Goal: Task Accomplishment & Management: Manage account settings

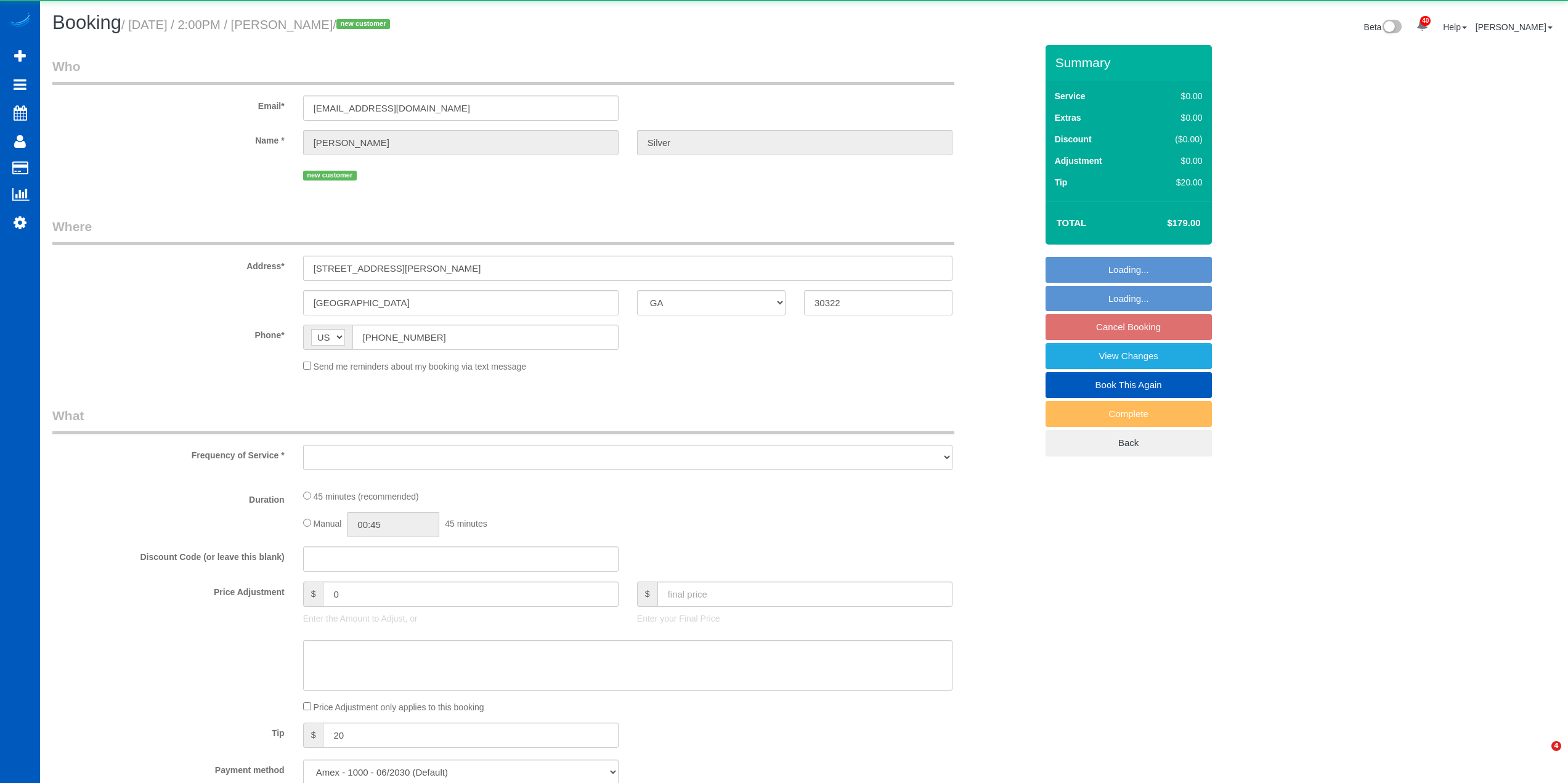
select select "GA"
select select "object:1564"
select select "spot2"
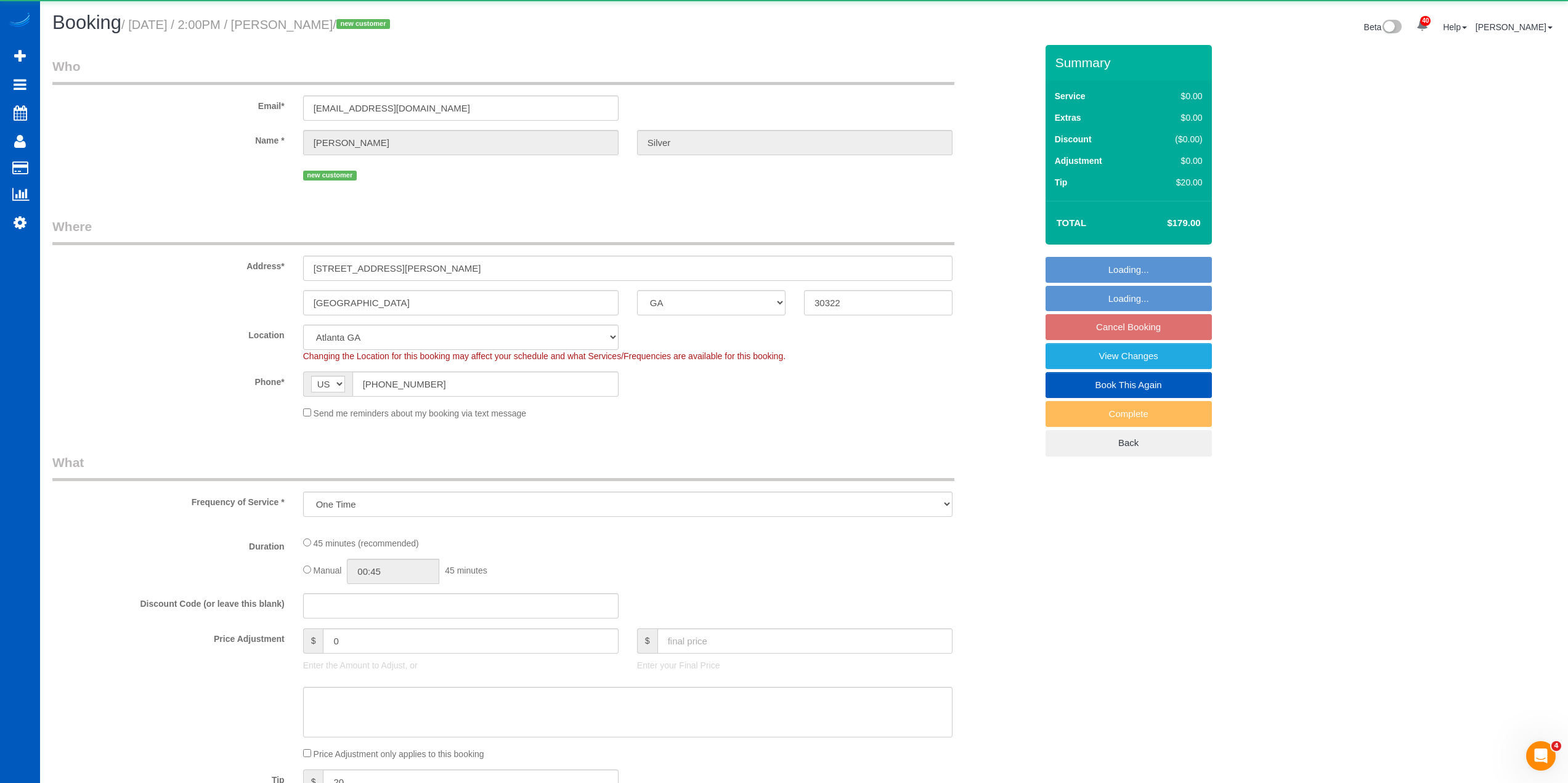
select select "object:1922"
select select "199"
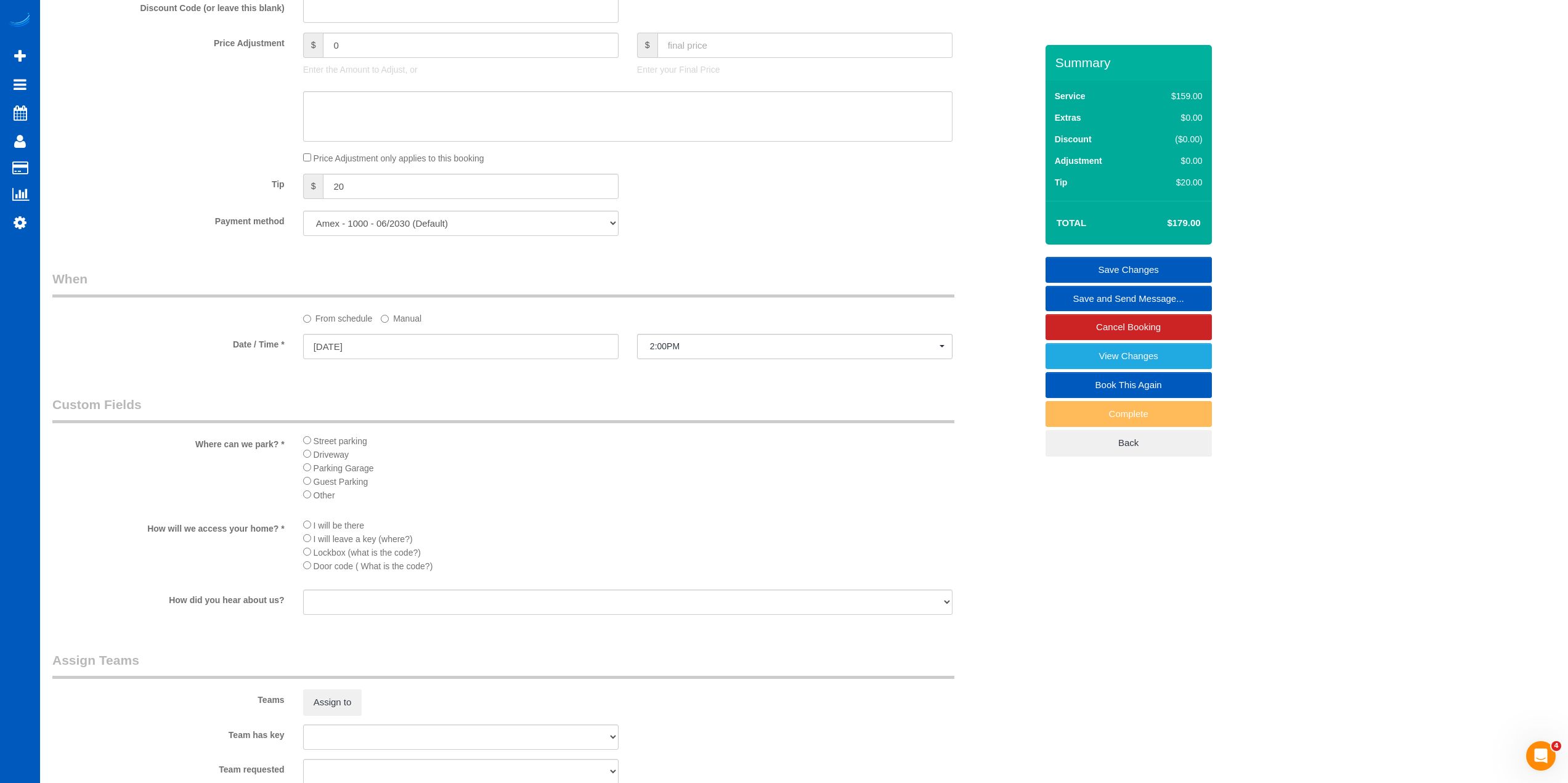
scroll to position [1232, 0]
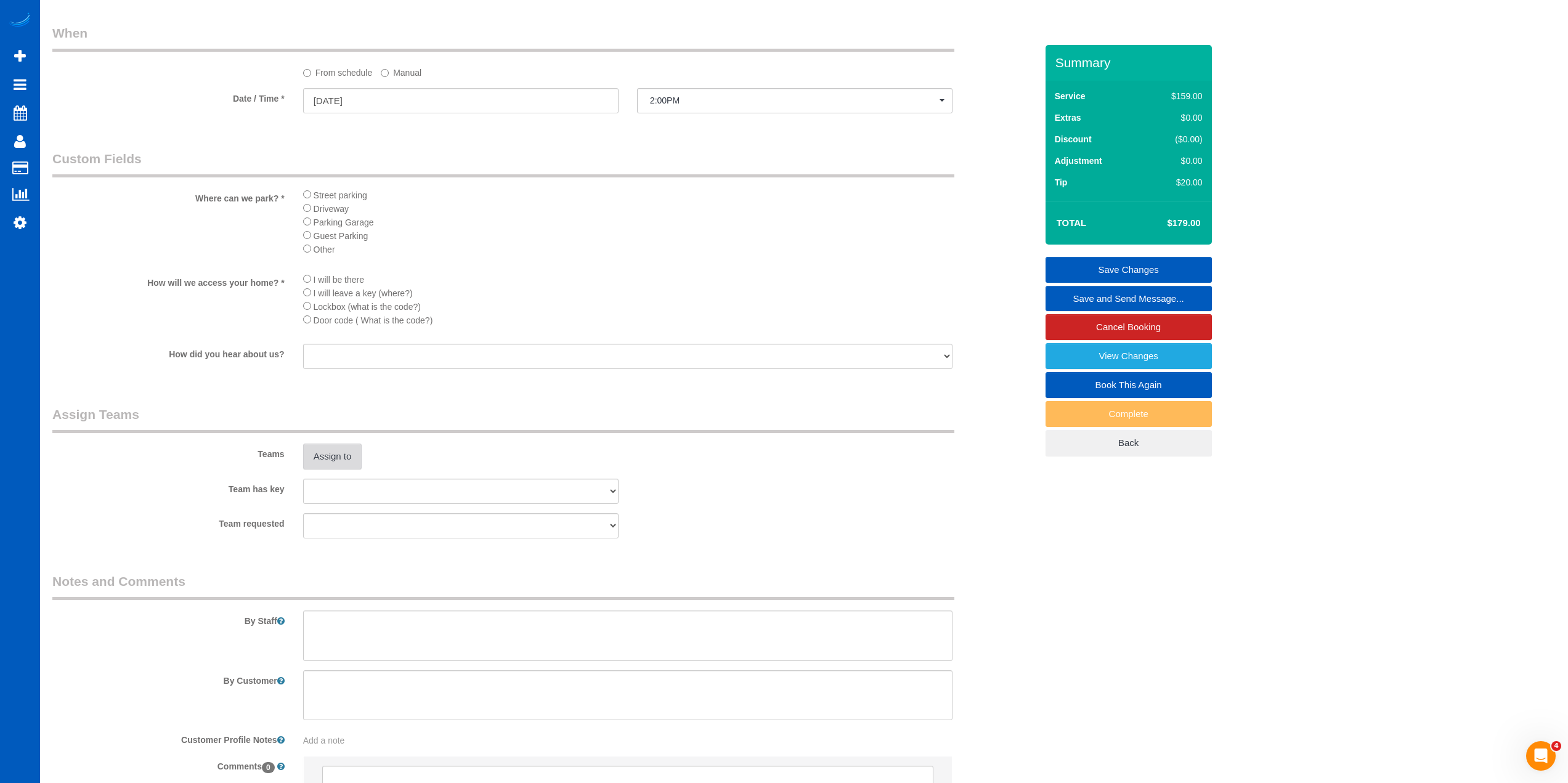
click at [339, 455] on button "Assign to" at bounding box center [333, 456] width 59 height 26
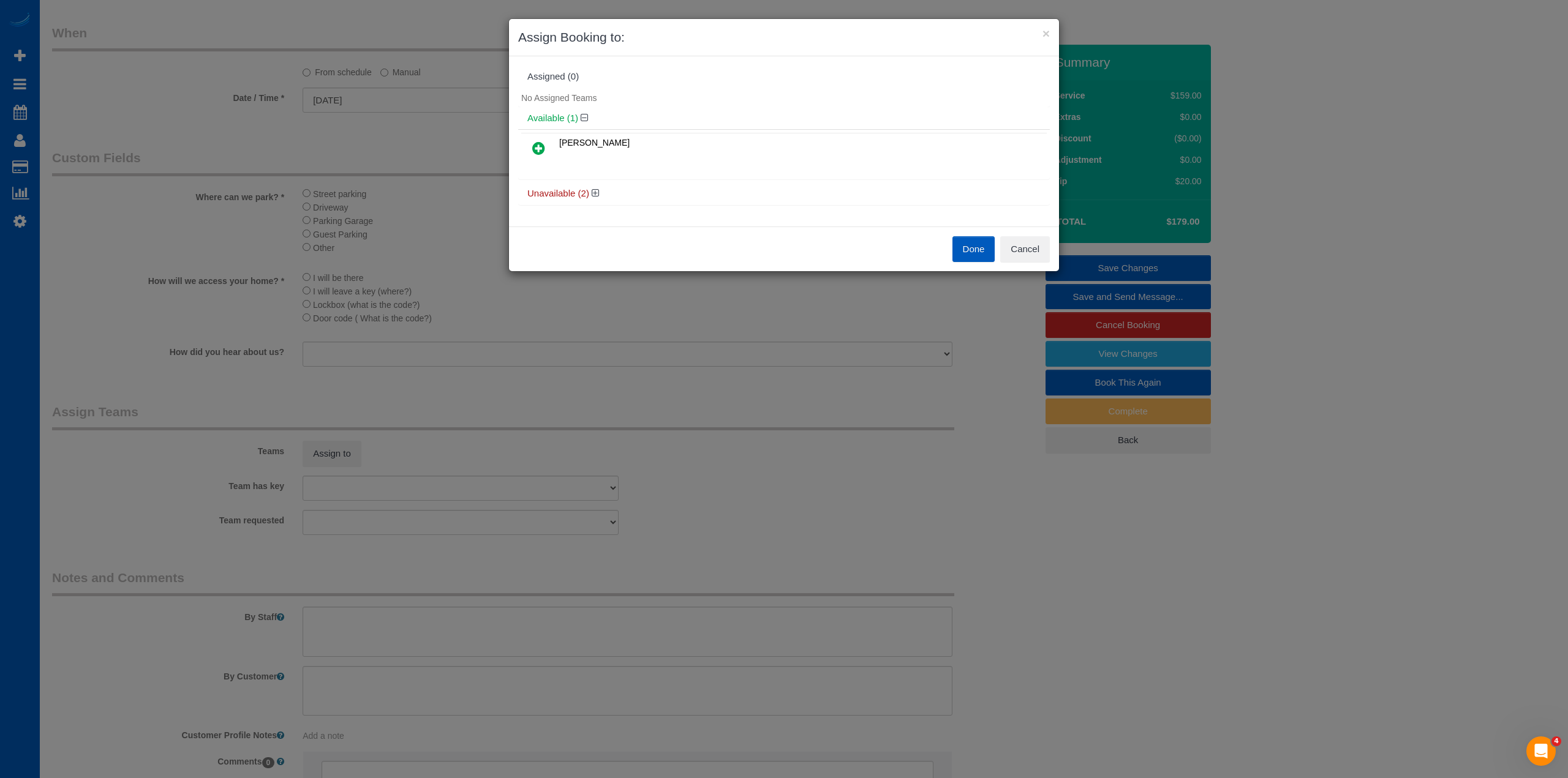
drag, startPoint x: 541, startPoint y: 142, endPoint x: 694, endPoint y: 125, distance: 153.9
click at [543, 142] on icon at bounding box center [539, 148] width 13 height 15
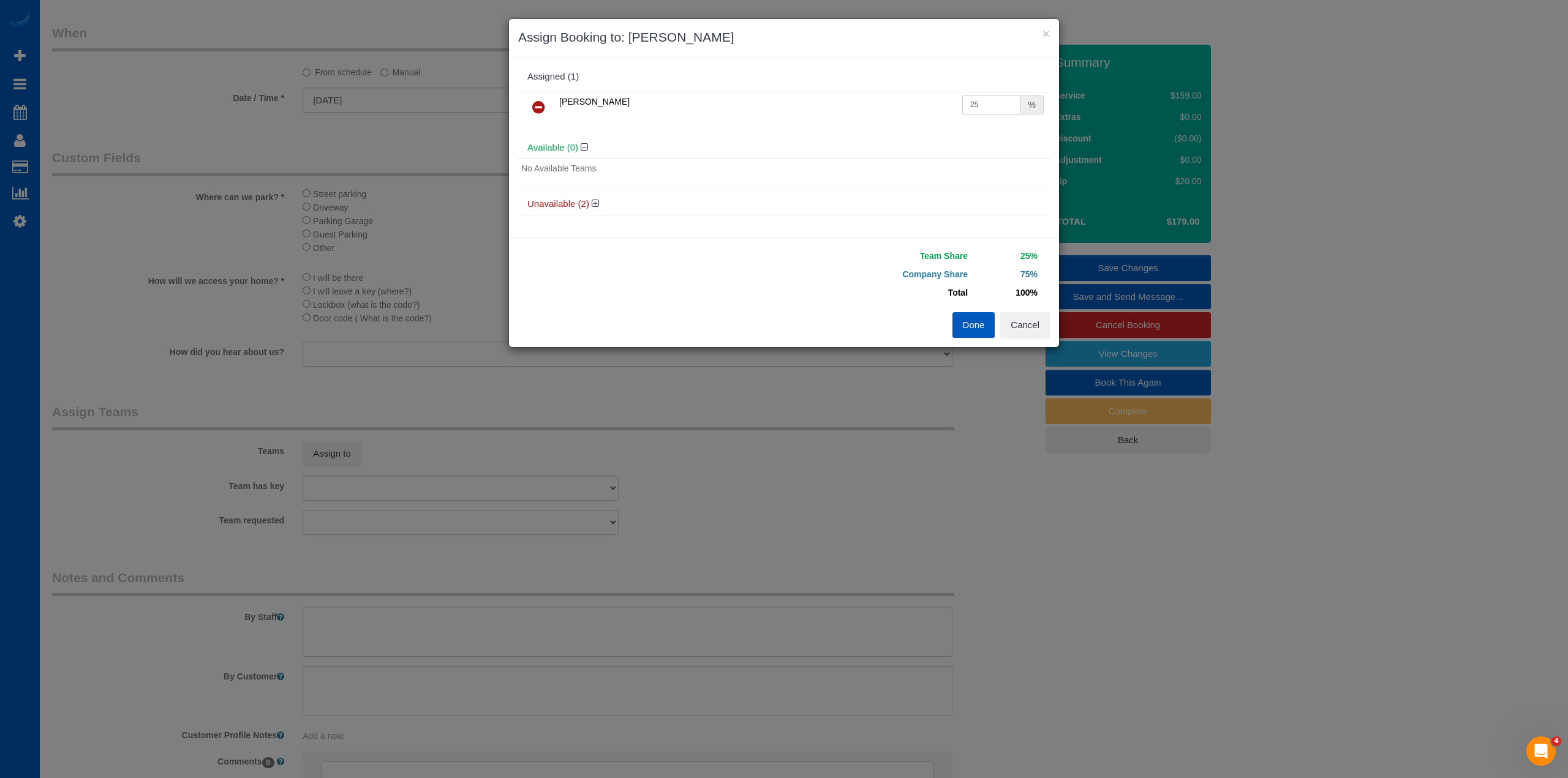
drag, startPoint x: 984, startPoint y: 99, endPoint x: 916, endPoint y: 118, distance: 70.6
click at [916, 118] on tr "[PERSON_NAME] 25 %" at bounding box center [784, 108] width 526 height 31
type input "50"
click at [976, 315] on button "Done" at bounding box center [974, 324] width 43 height 25
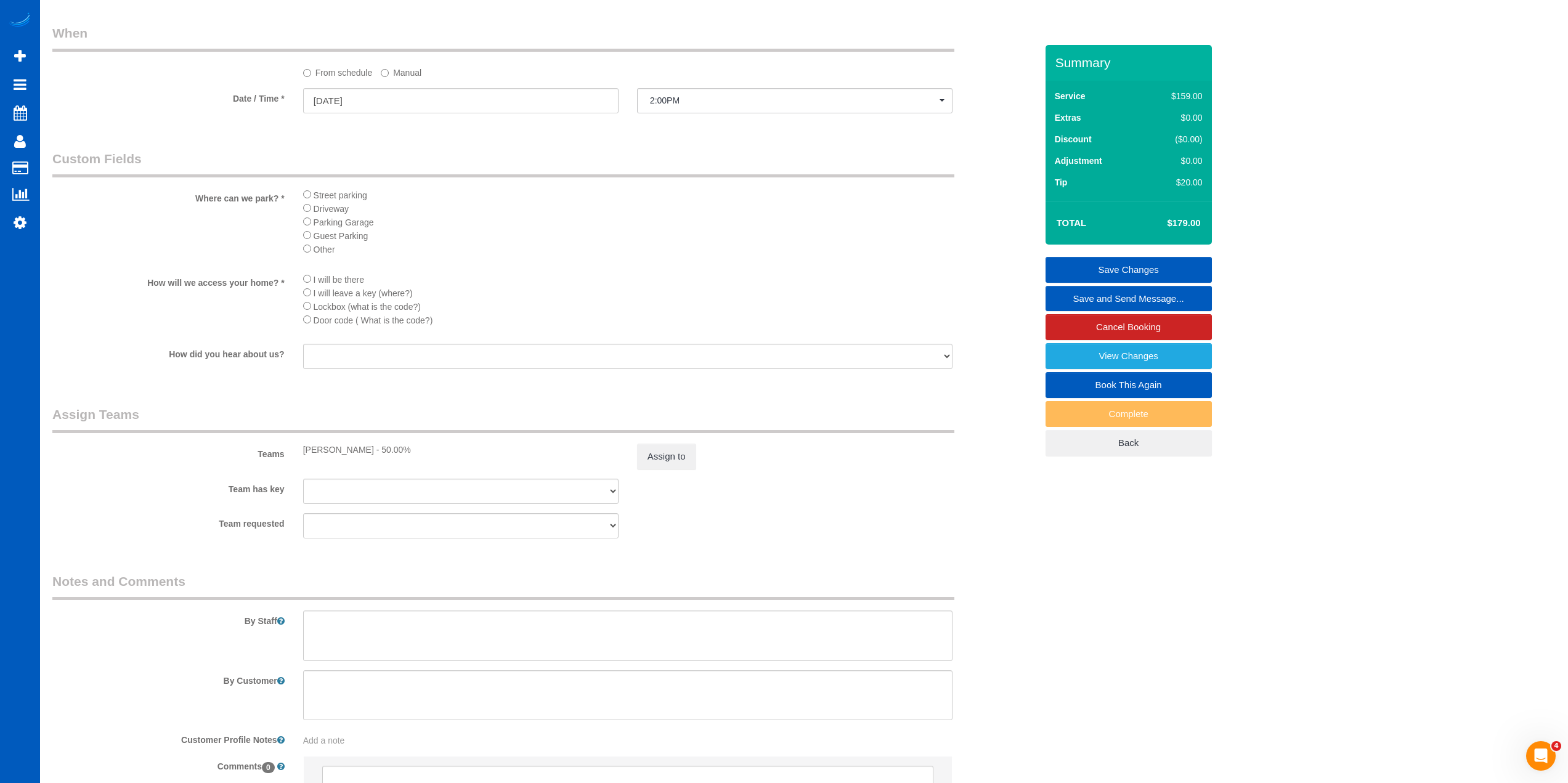
click at [1139, 271] on link "Save Changes" at bounding box center [1129, 269] width 166 height 26
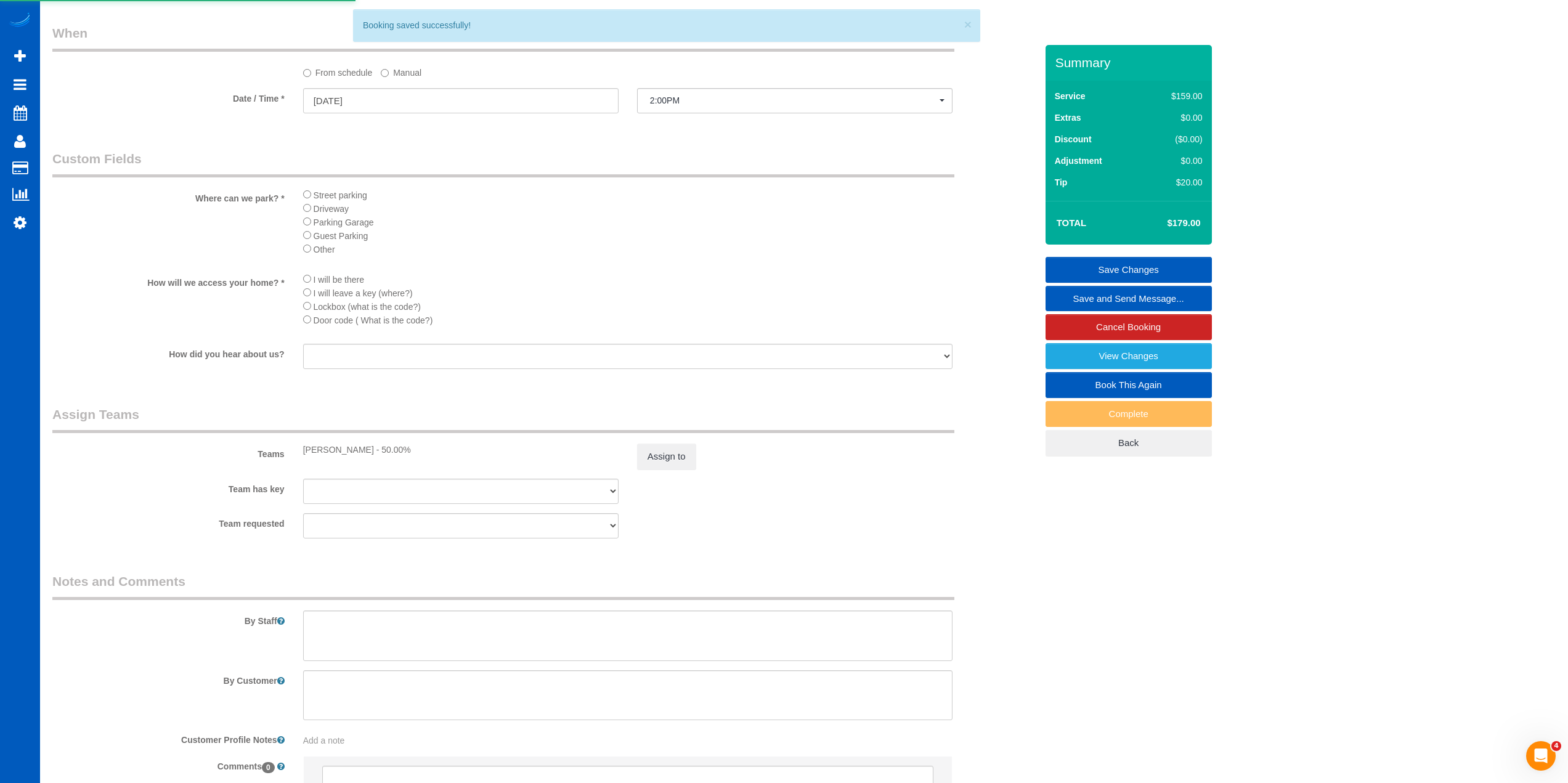
scroll to position [0, 0]
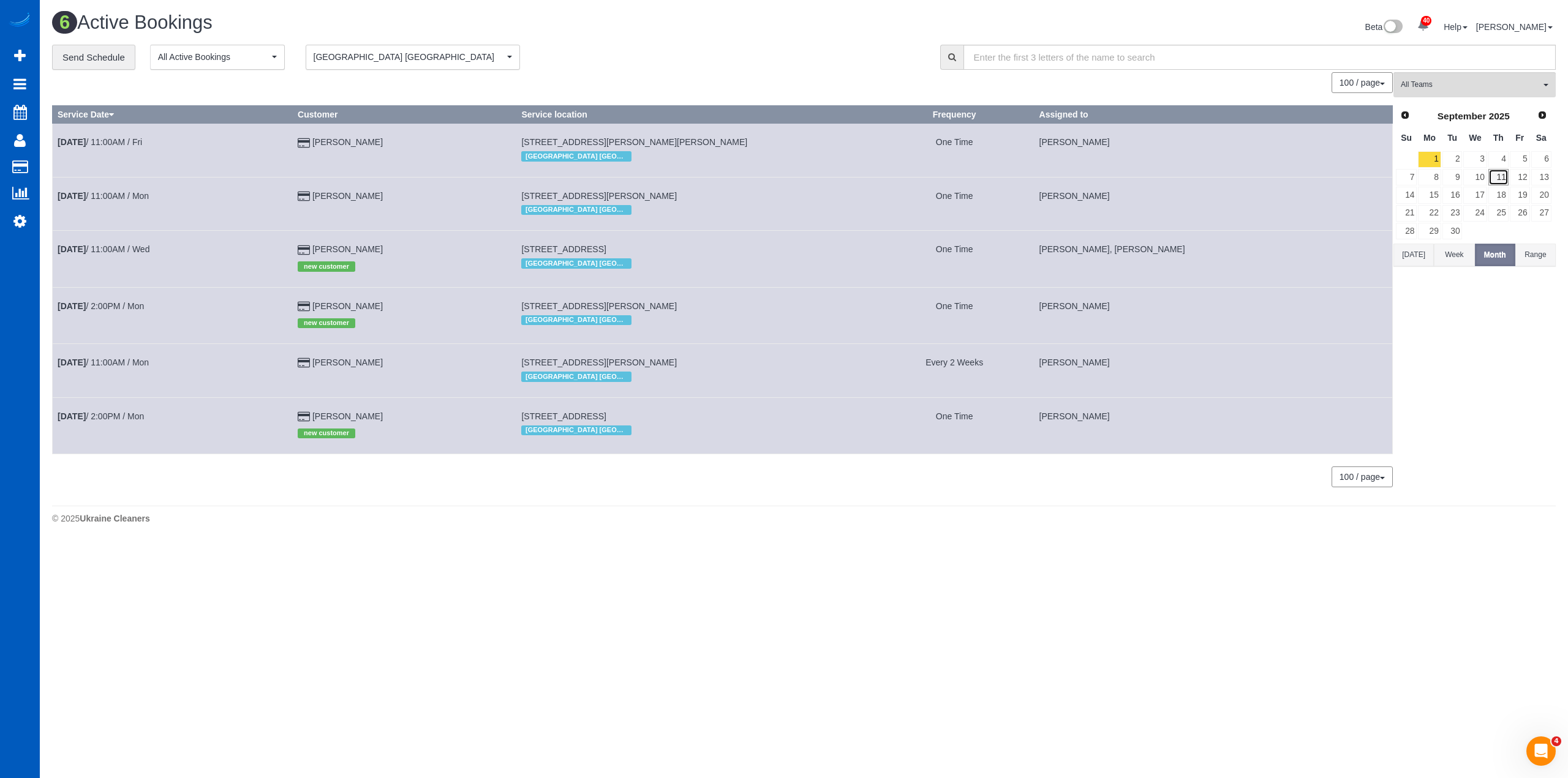
click at [1503, 174] on link "11" at bounding box center [1499, 177] width 20 height 16
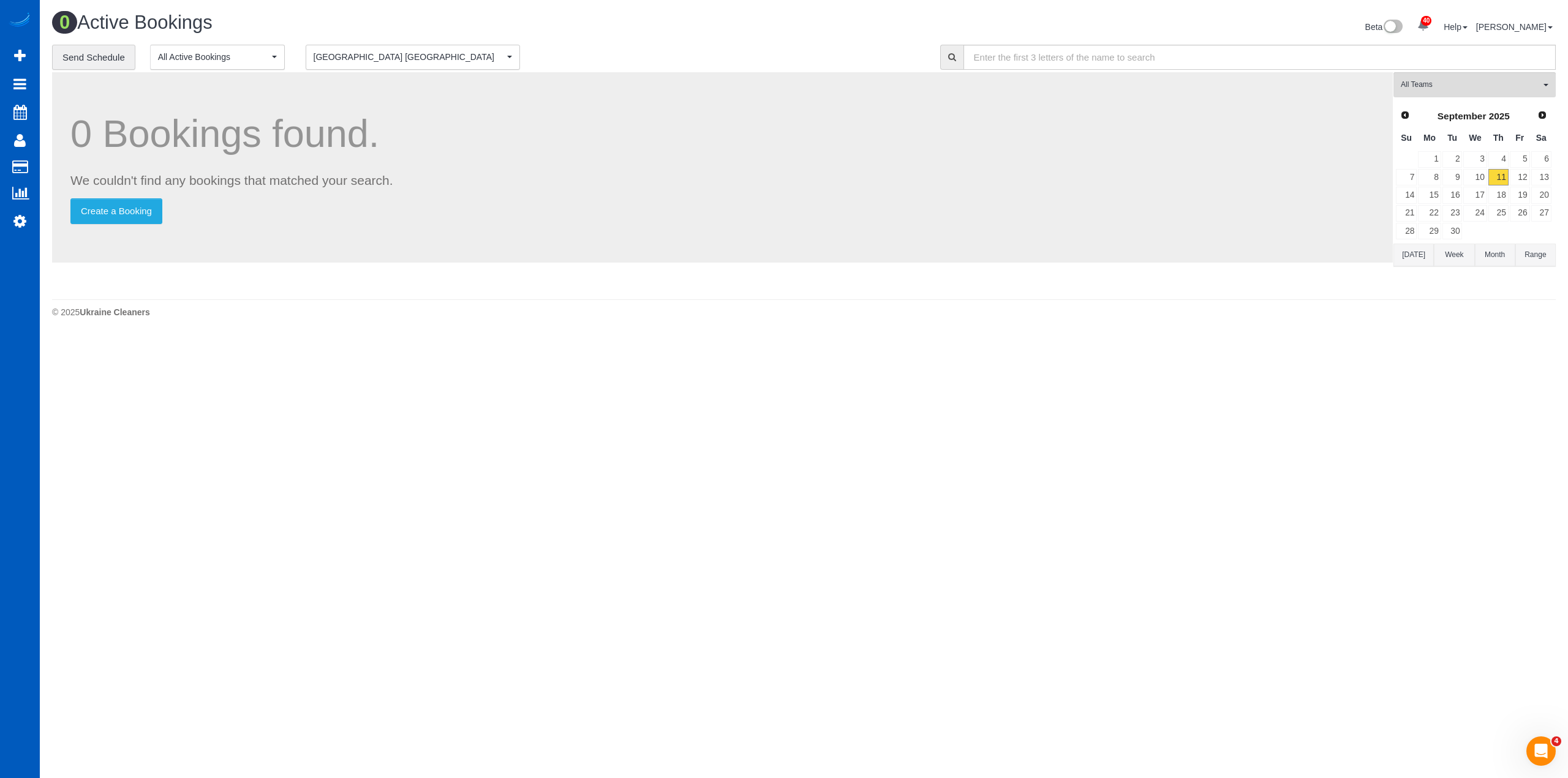
click at [374, 46] on button "[GEOGRAPHIC_DATA] [GEOGRAPHIC_DATA] [GEOGRAPHIC_DATA] [GEOGRAPHIC_DATA]" at bounding box center [413, 57] width 214 height 25
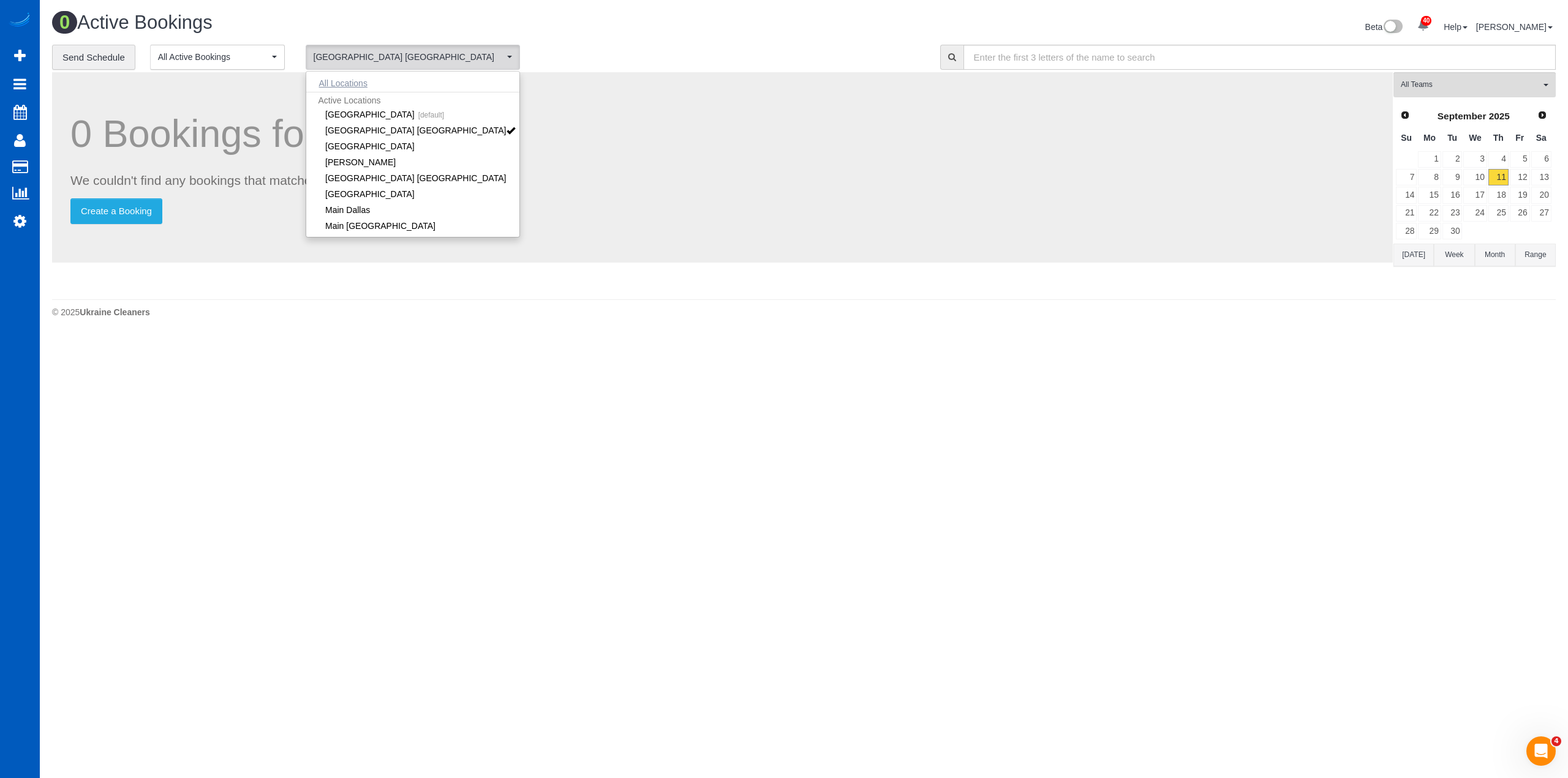
click at [351, 80] on button "All Locations" at bounding box center [344, 83] width 74 height 17
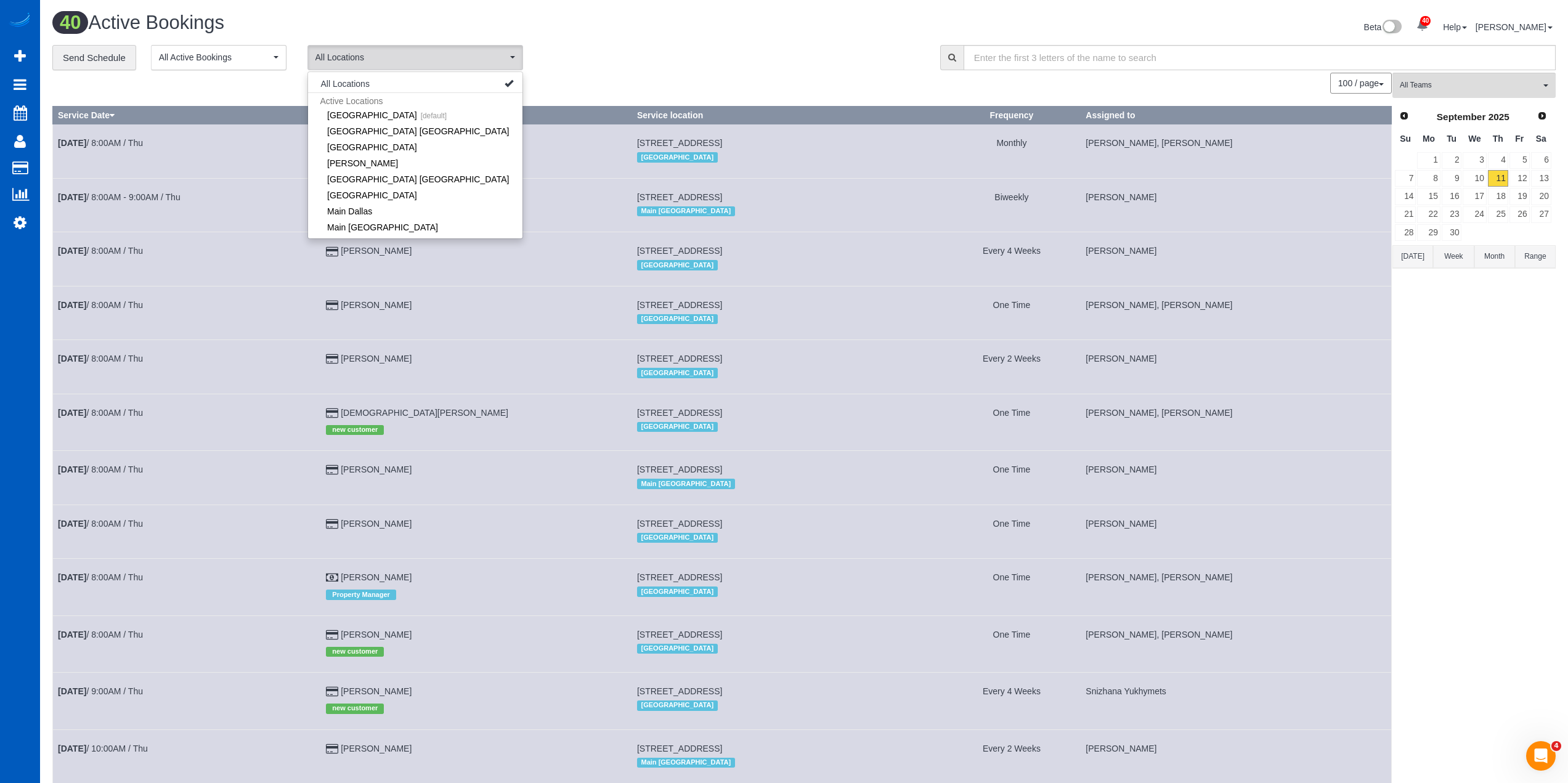
click at [683, 29] on h1 "40 Active Bookings" at bounding box center [424, 23] width 742 height 21
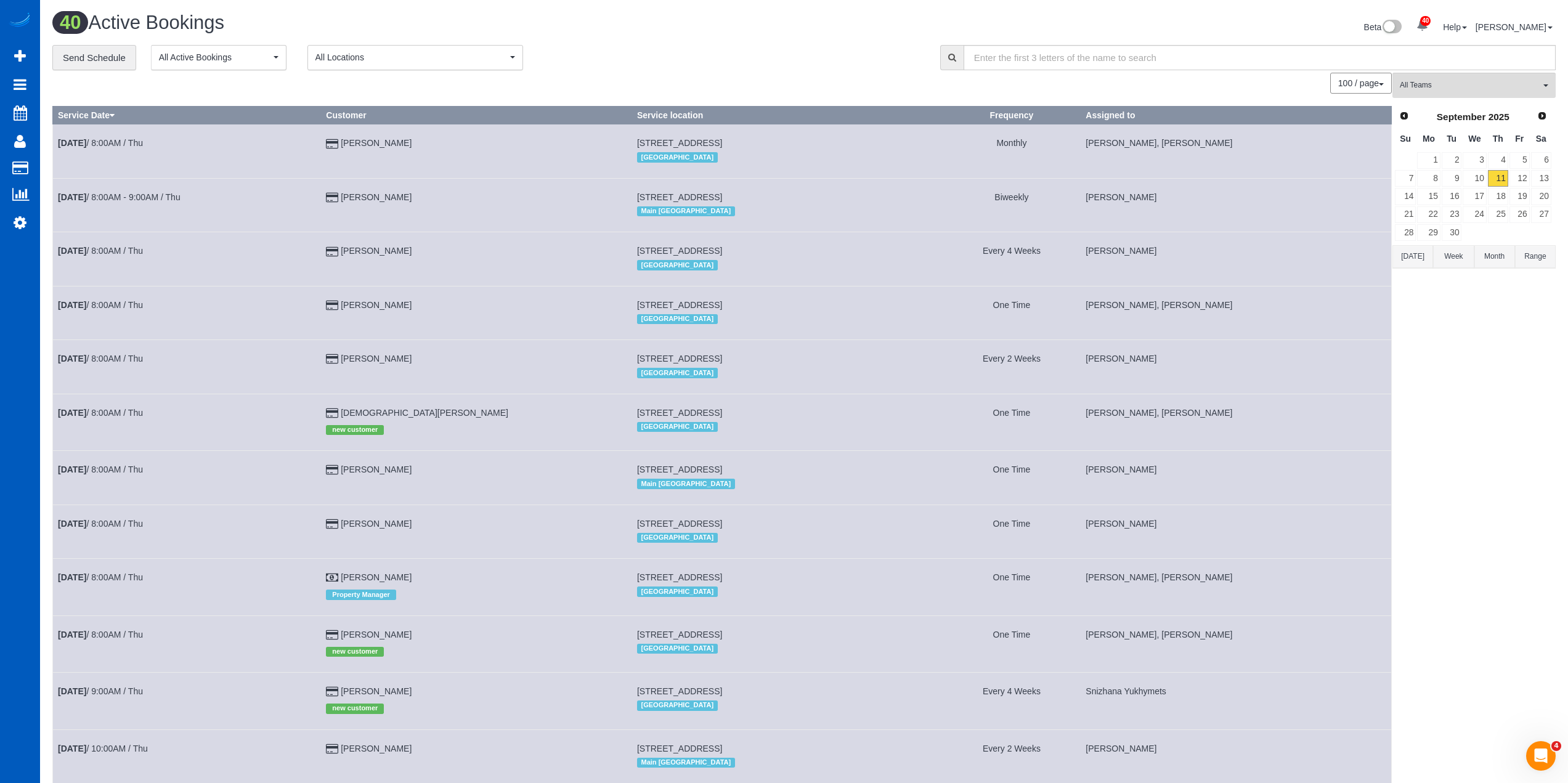
drag, startPoint x: 665, startPoint y: 35, endPoint x: 702, endPoint y: 29, distance: 37.5
click at [671, 34] on div "40 Active Bookings" at bounding box center [424, 26] width 761 height 26
drag, startPoint x: 732, startPoint y: 45, endPoint x: 734, endPoint y: 39, distance: 6.3
click at [478, 64] on button "All Locations" at bounding box center [415, 57] width 215 height 25
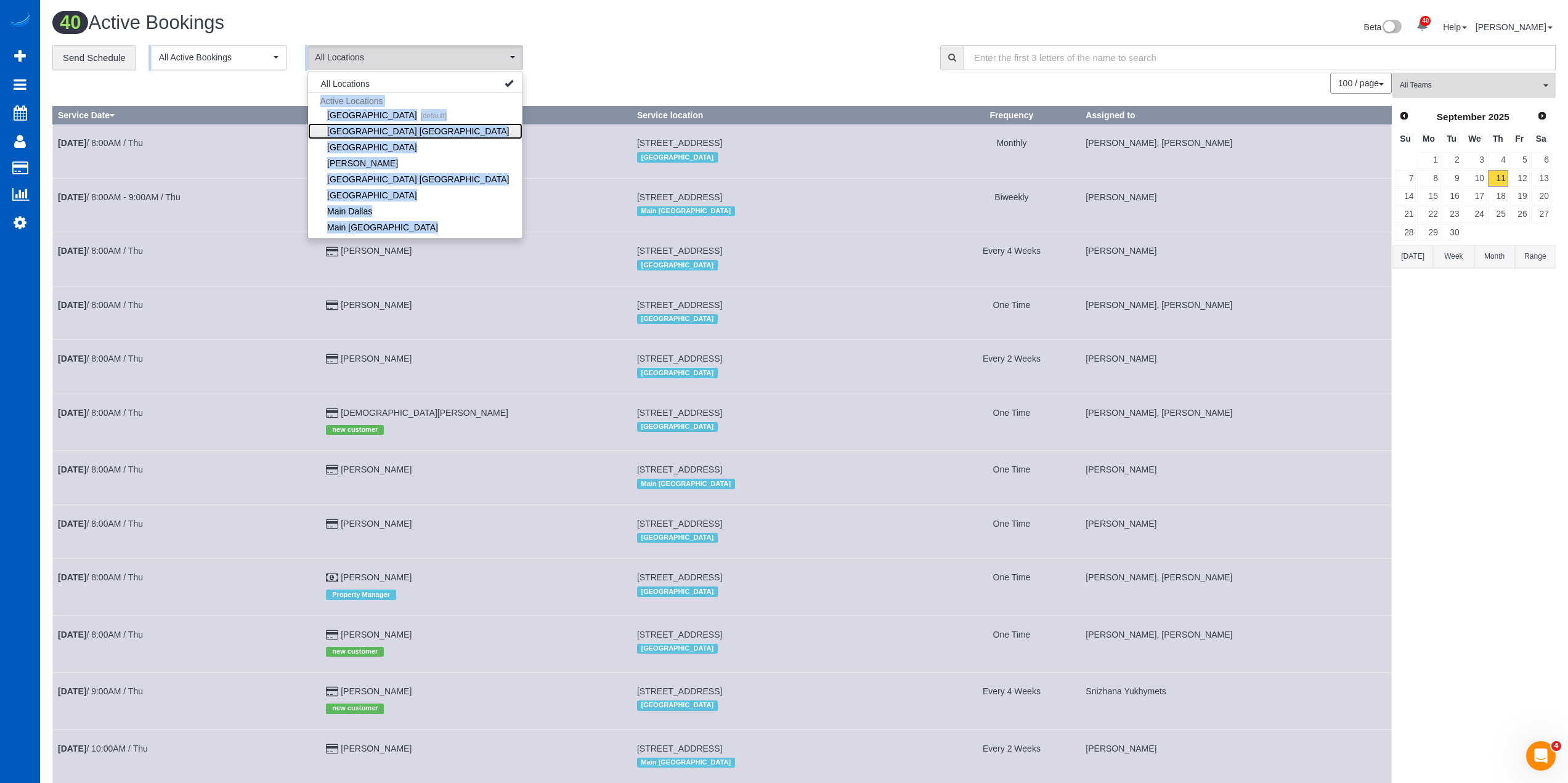
click at [365, 129] on link "[GEOGRAPHIC_DATA] [GEOGRAPHIC_DATA]" at bounding box center [415, 131] width 214 height 16
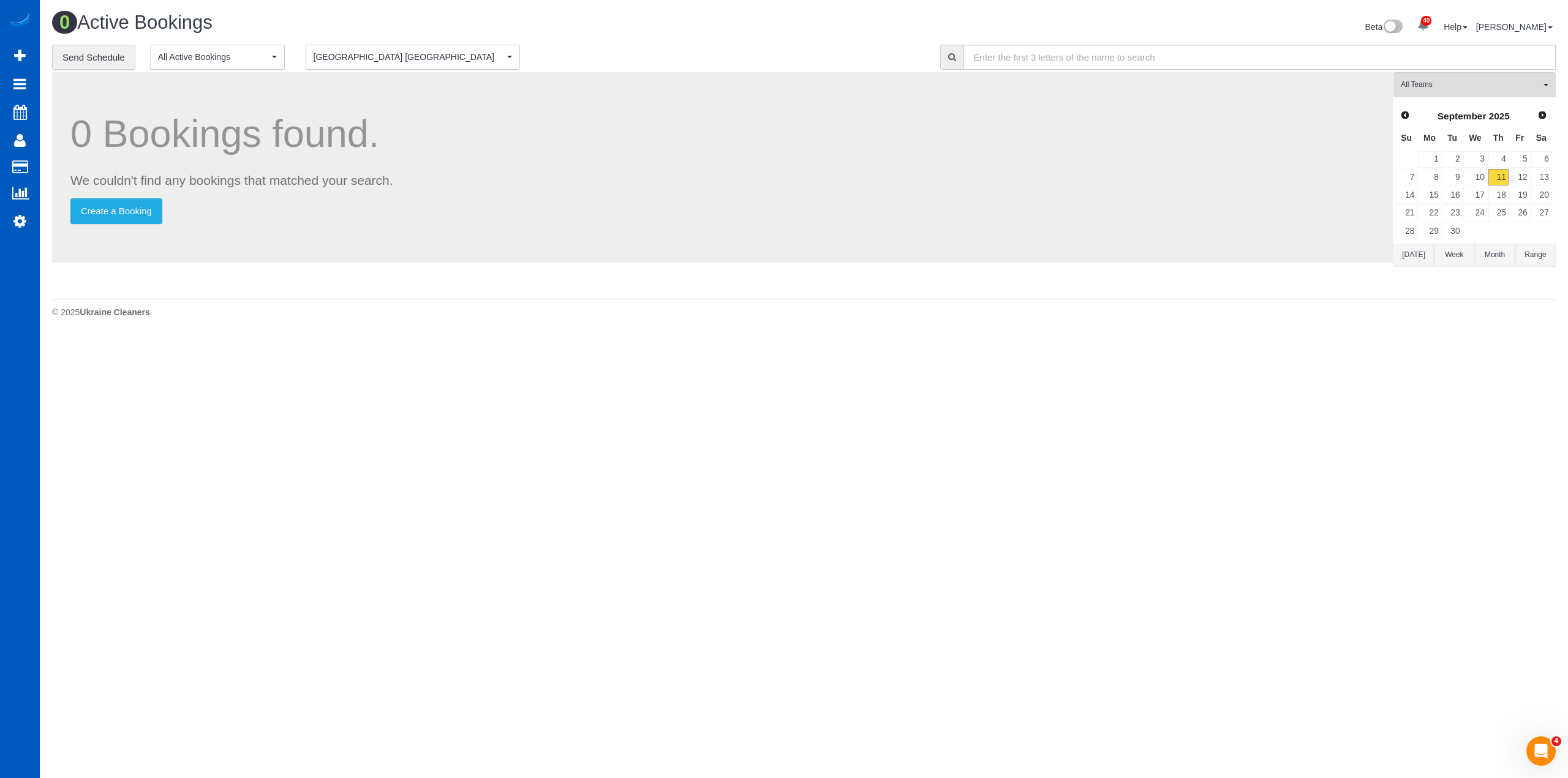
click at [1499, 262] on button "Month" at bounding box center [1496, 255] width 40 height 23
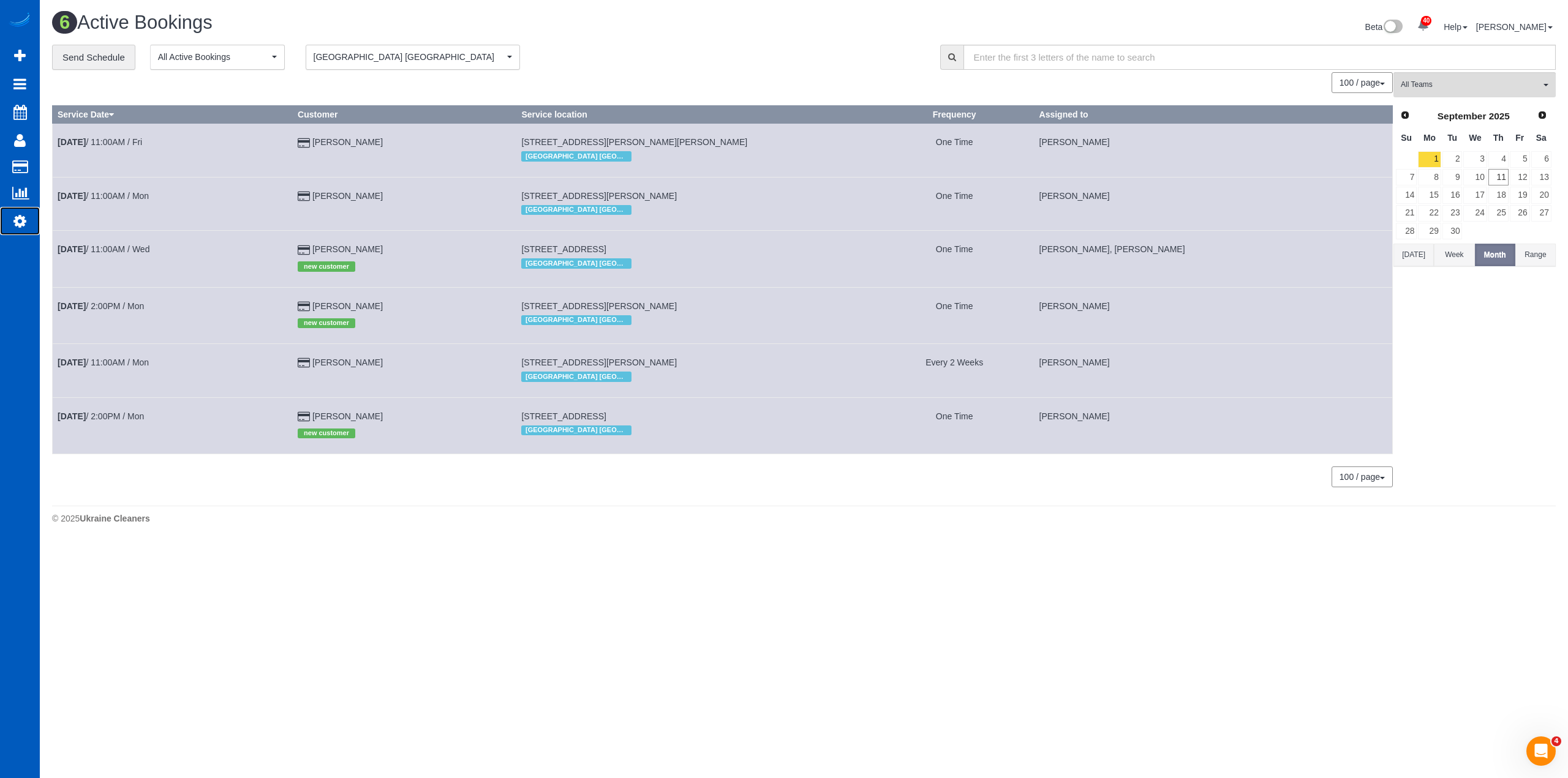
click at [14, 215] on icon at bounding box center [20, 221] width 13 height 15
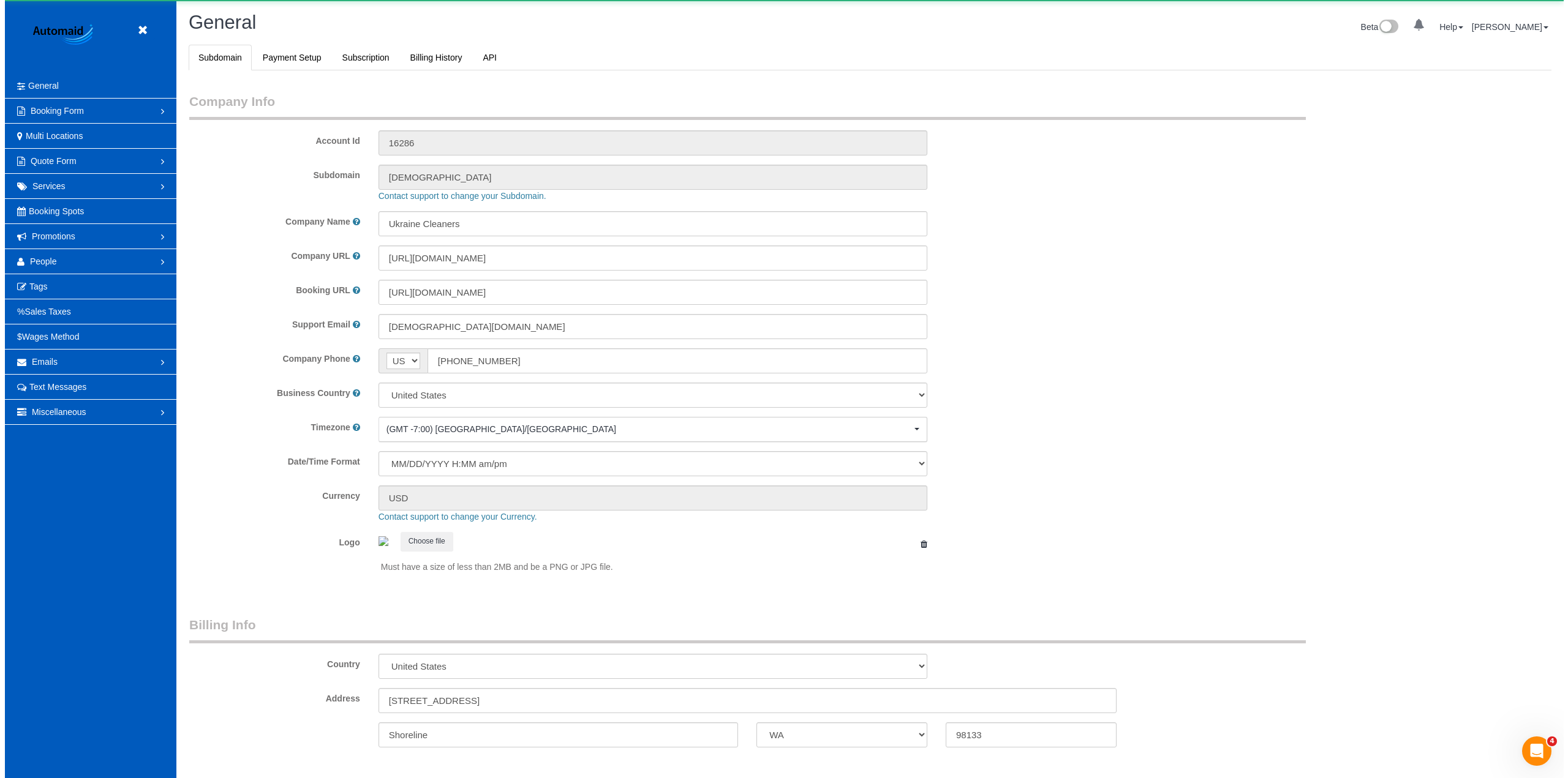
scroll to position [2681, 1559]
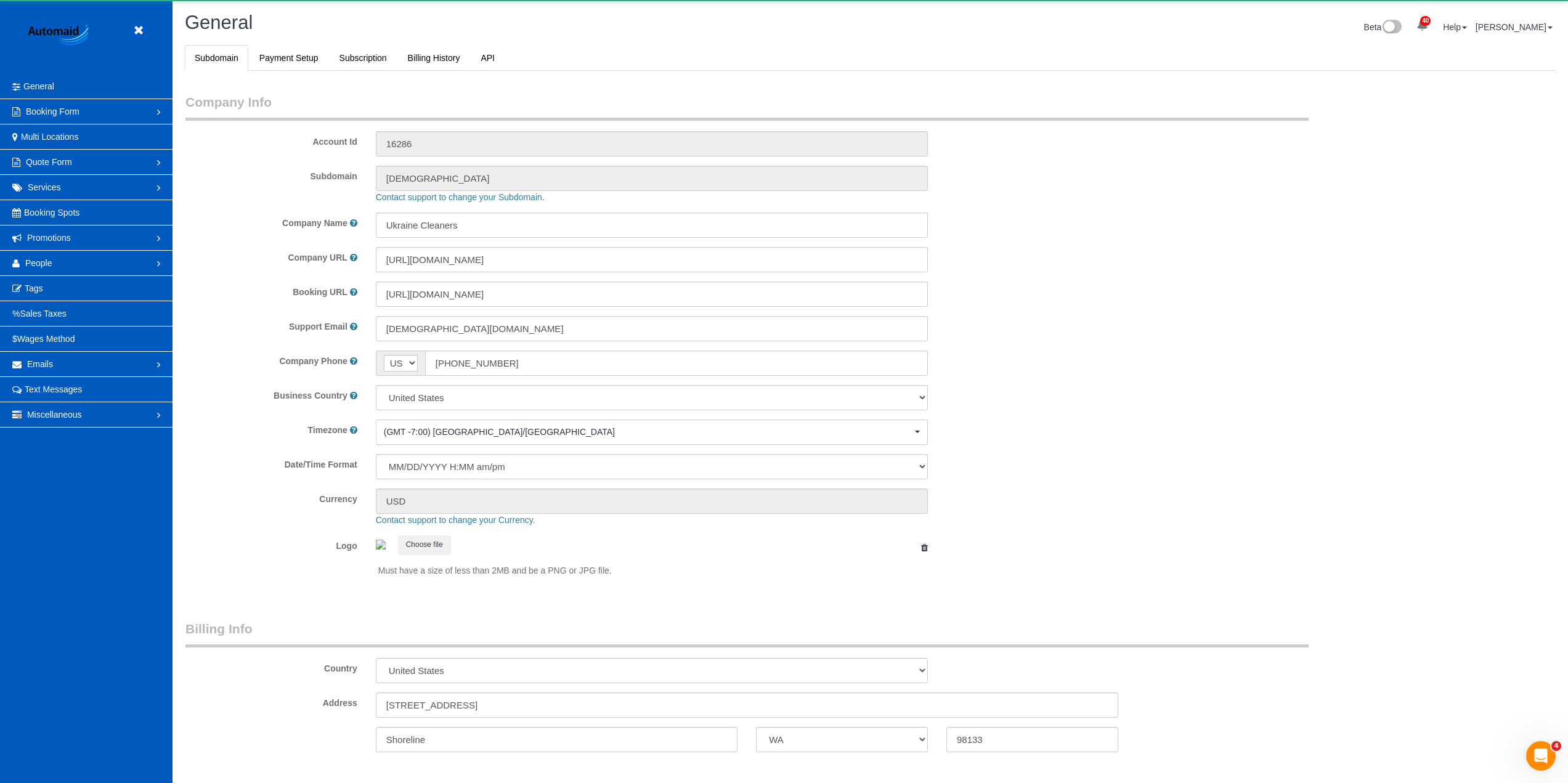
select select "1"
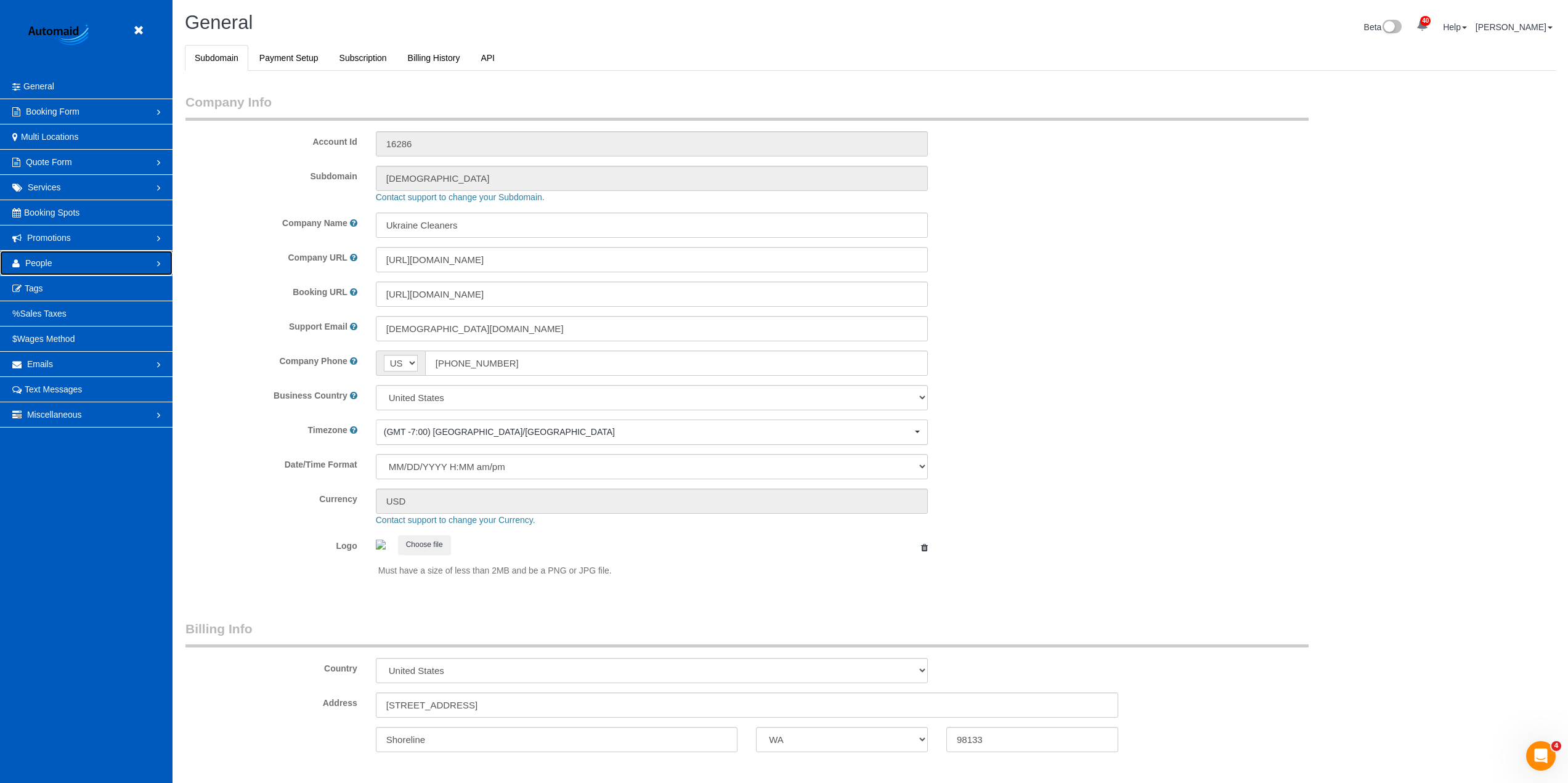
click at [75, 264] on link "People" at bounding box center [86, 263] width 173 height 25
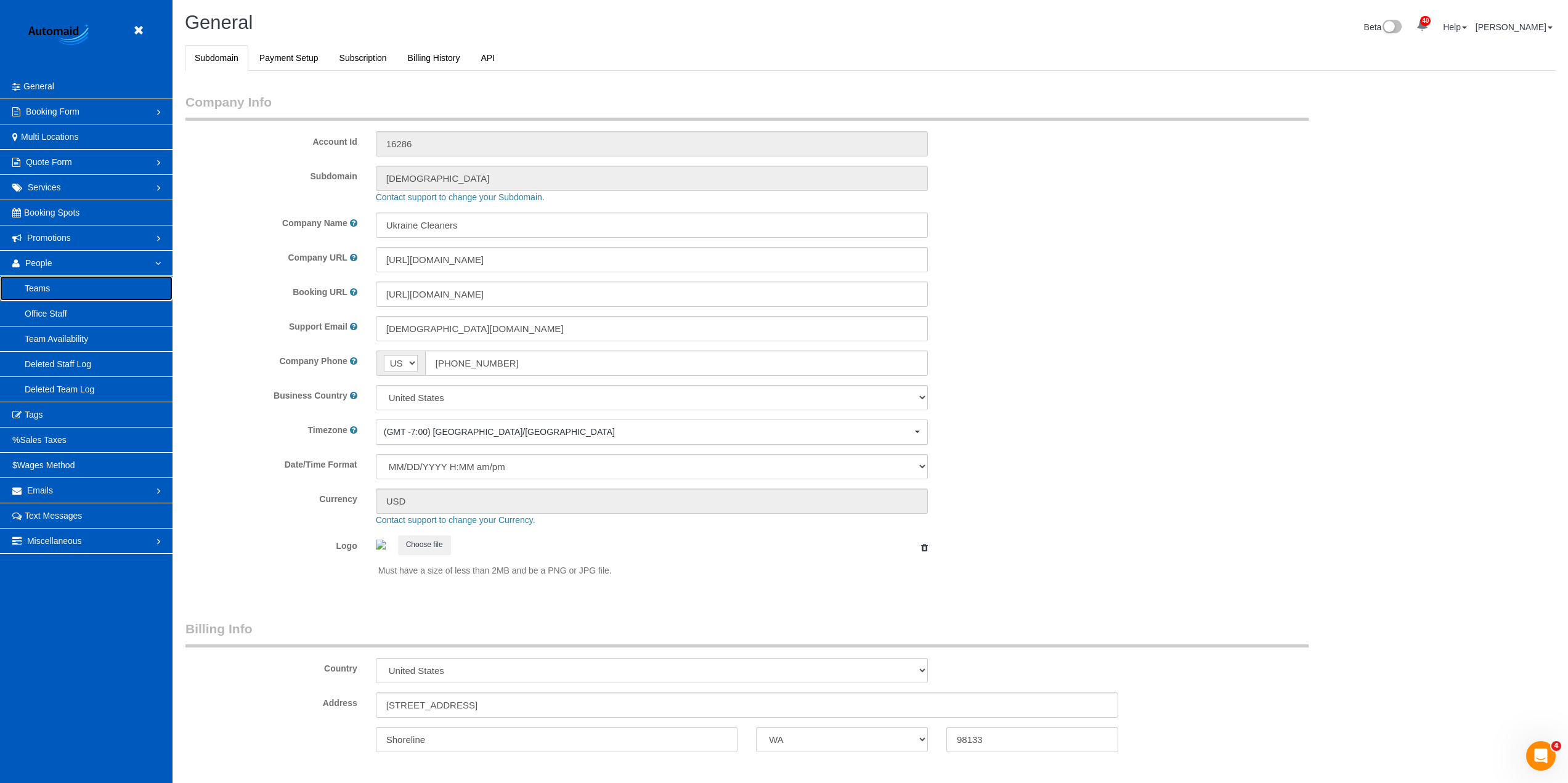
click at [70, 291] on link "Teams" at bounding box center [86, 288] width 173 height 25
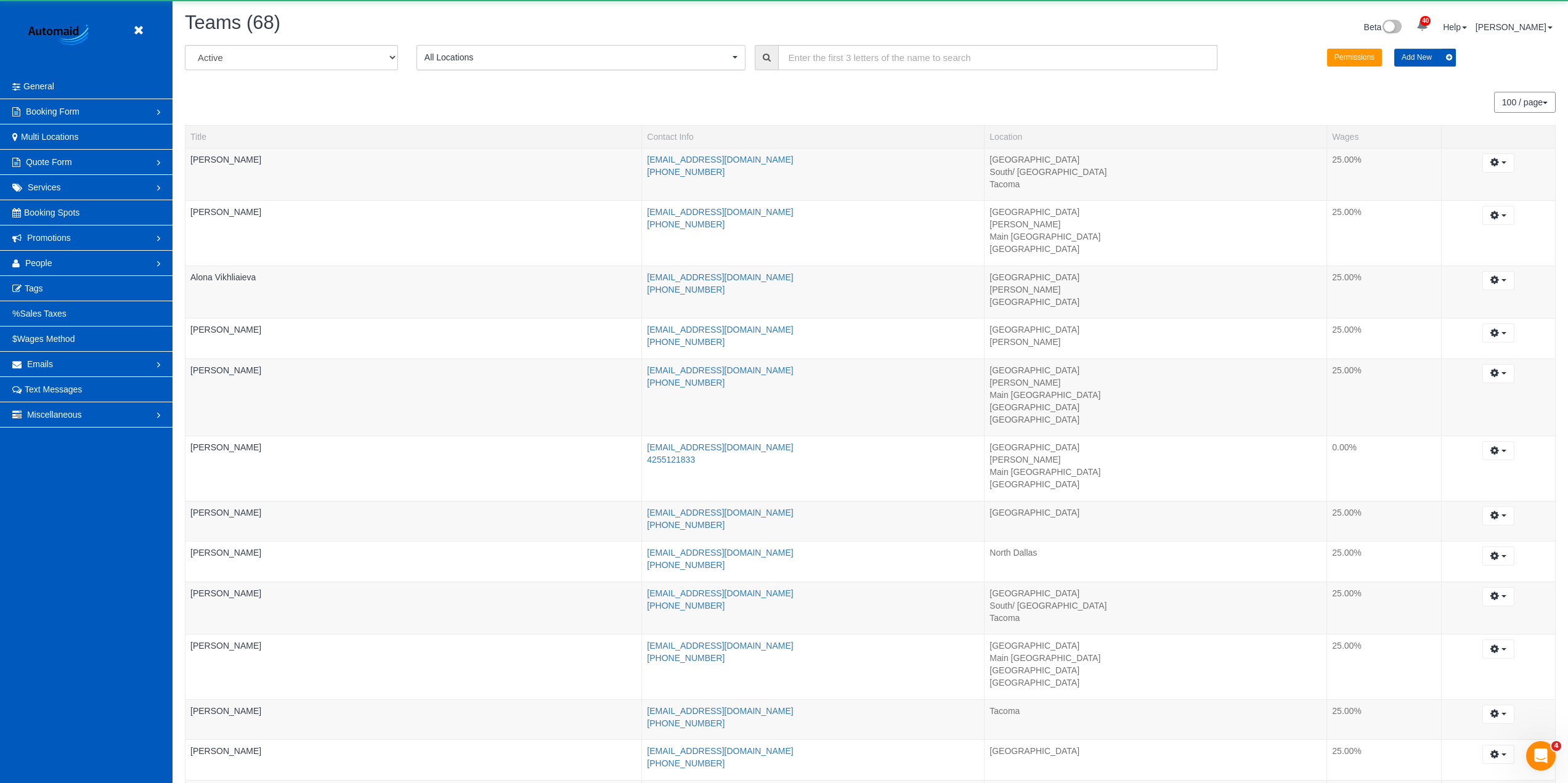
scroll to position [3518, 1568]
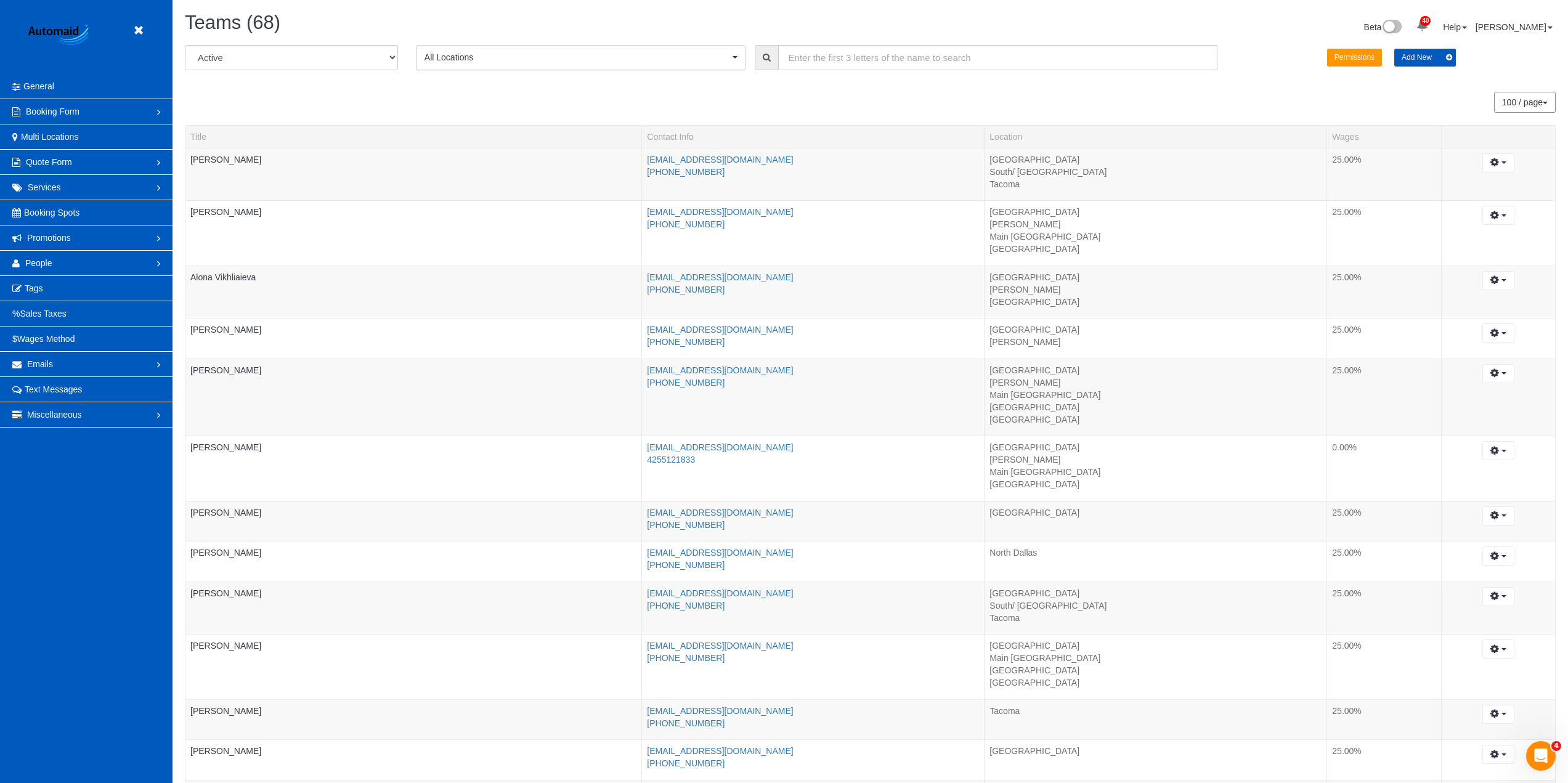
click at [447, 63] on span "All Locations" at bounding box center [577, 57] width 305 height 12
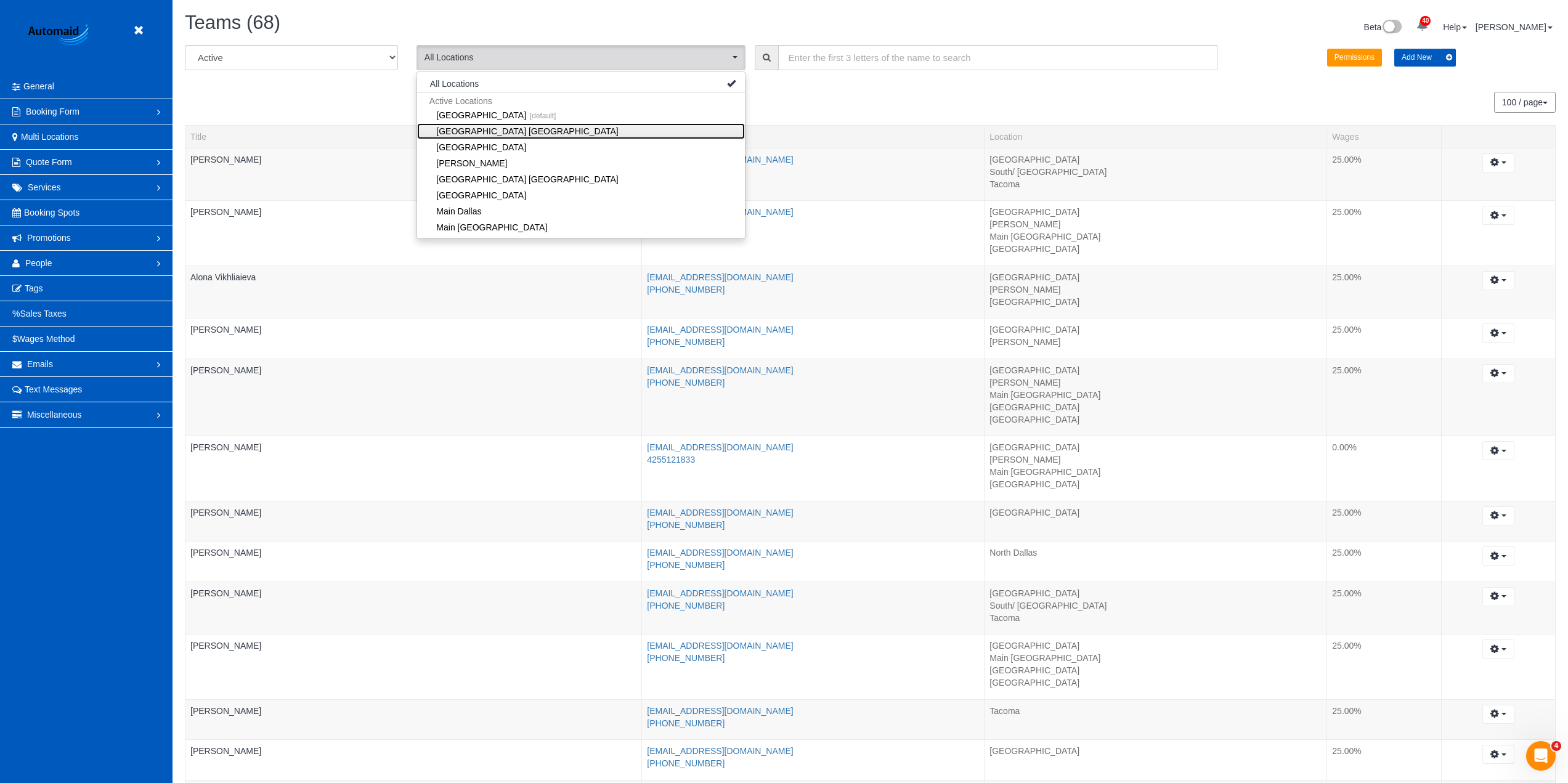
click at [490, 137] on link "[GEOGRAPHIC_DATA] [GEOGRAPHIC_DATA]" at bounding box center [581, 131] width 328 height 16
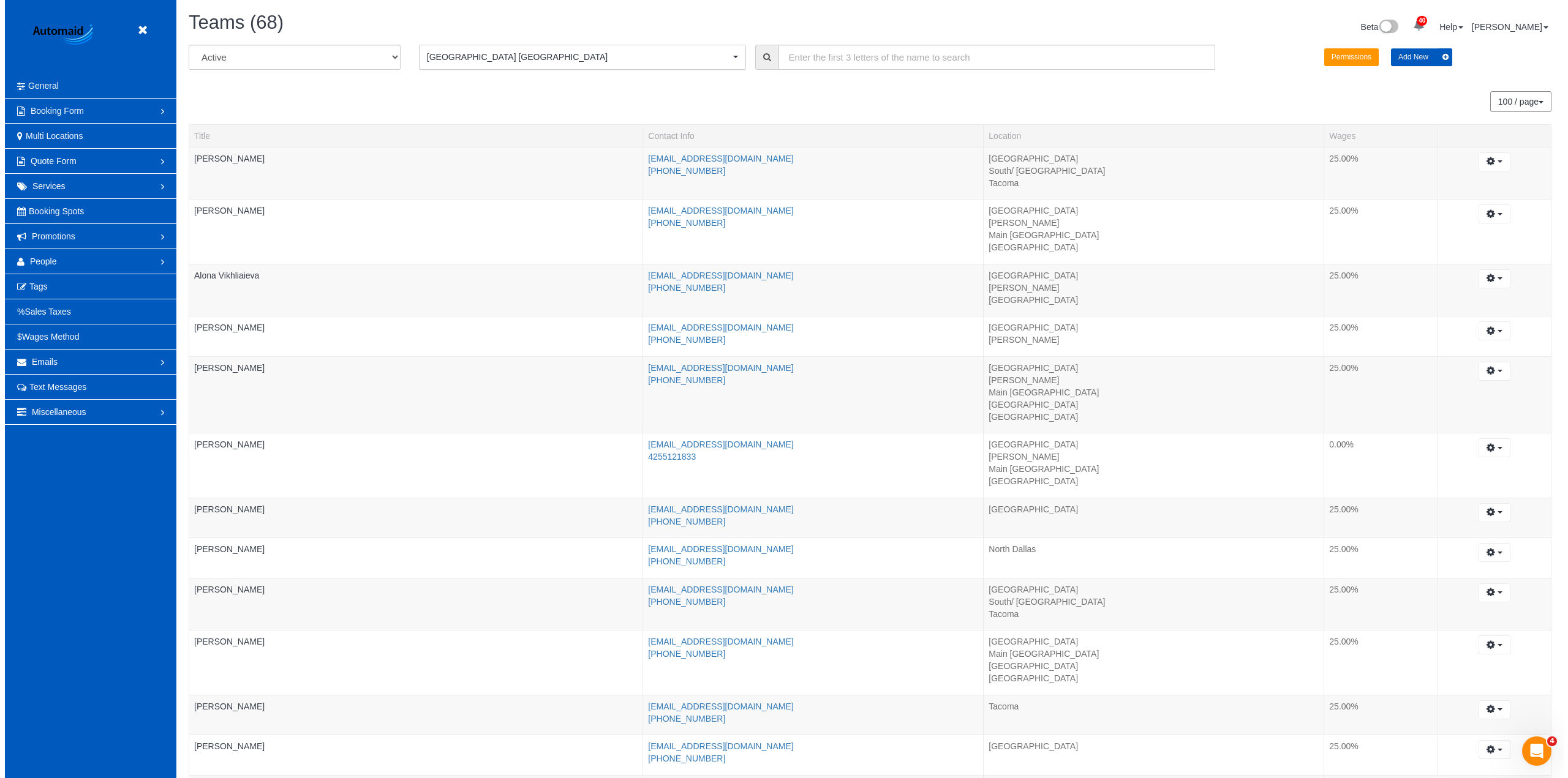
scroll to position [60871, 59694]
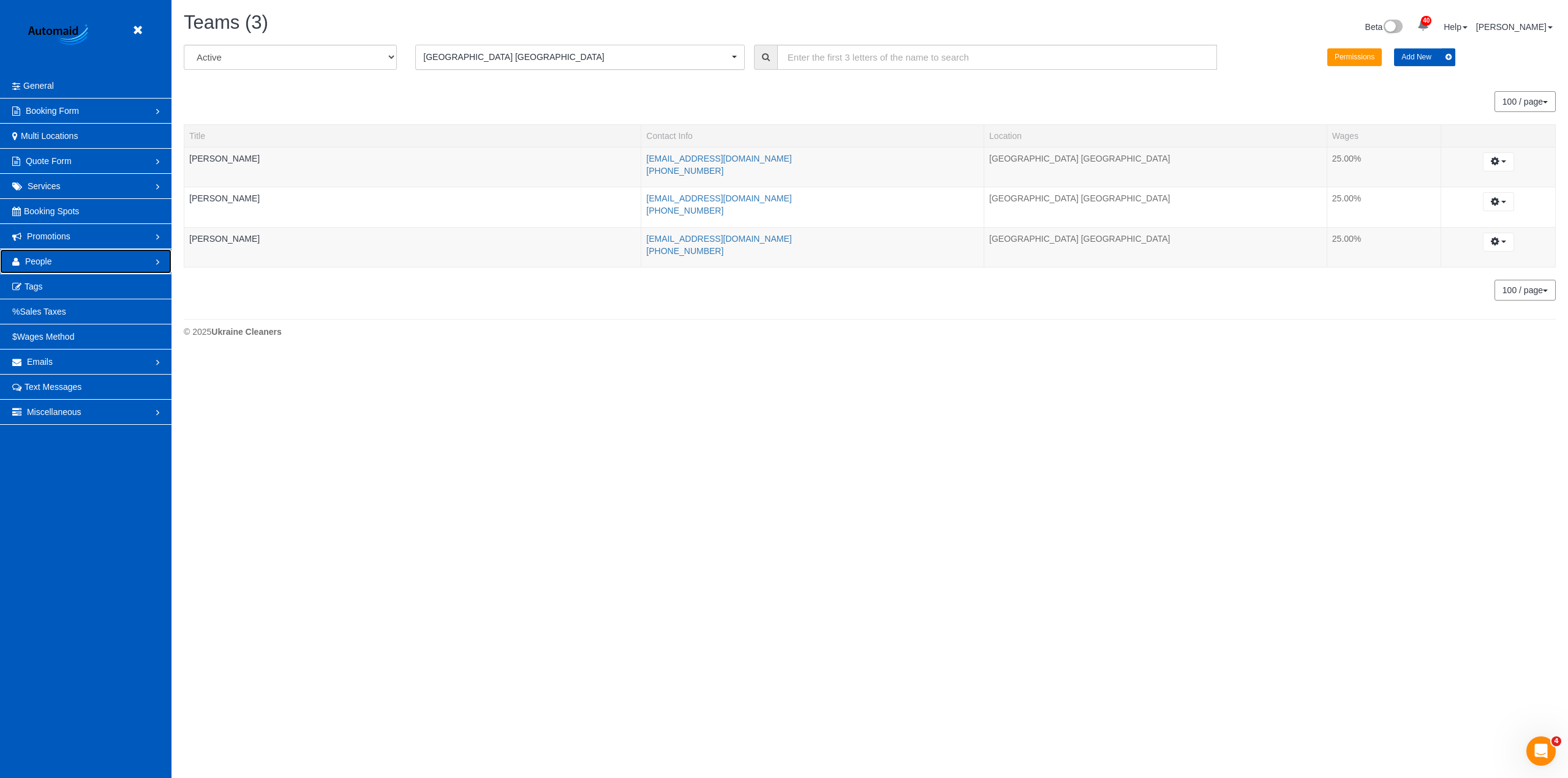
click at [67, 262] on link "People" at bounding box center [86, 262] width 172 height 25
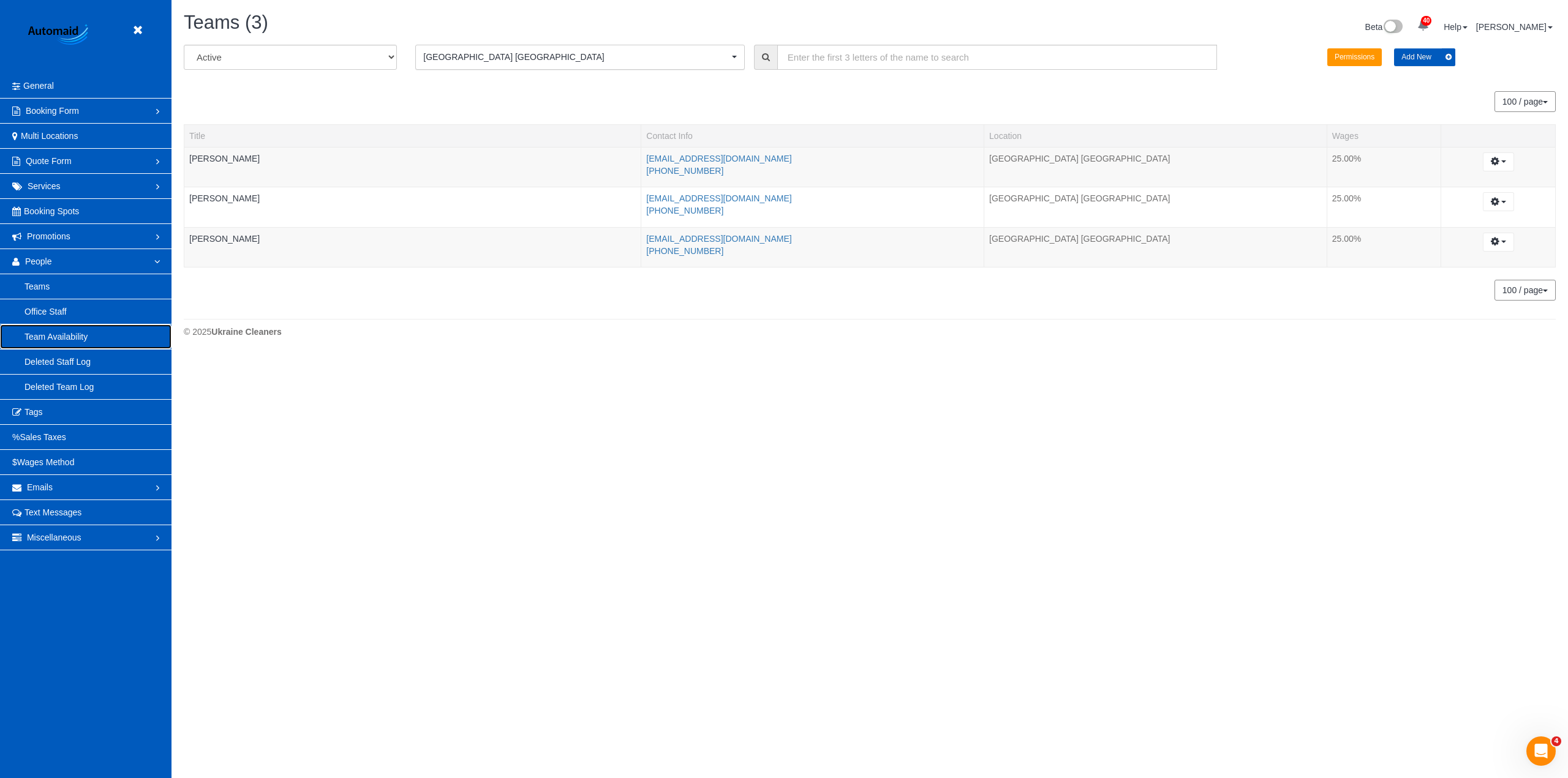
click at [101, 335] on link "Team Availability" at bounding box center [86, 337] width 172 height 25
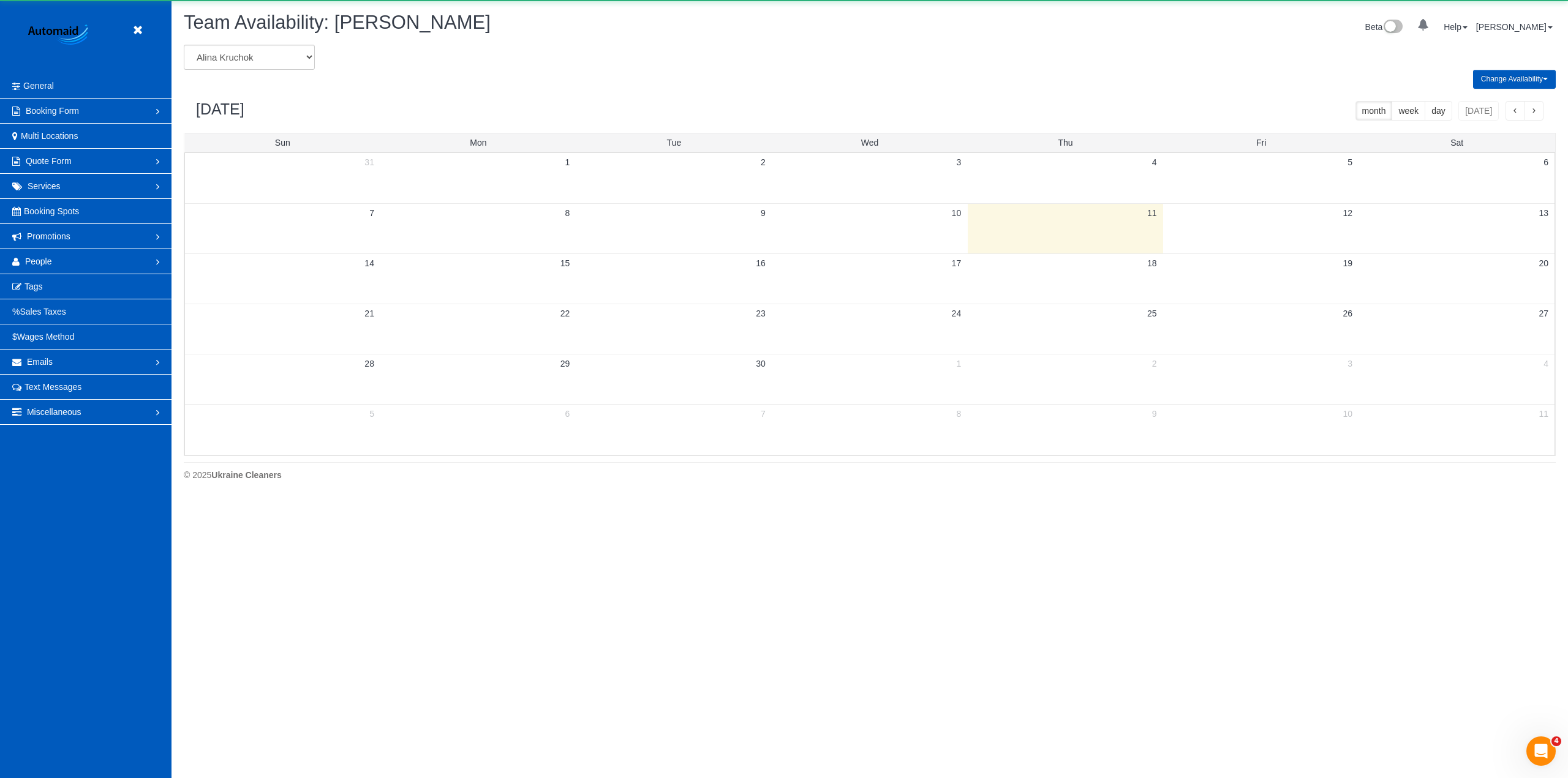
scroll to position [499, 1568]
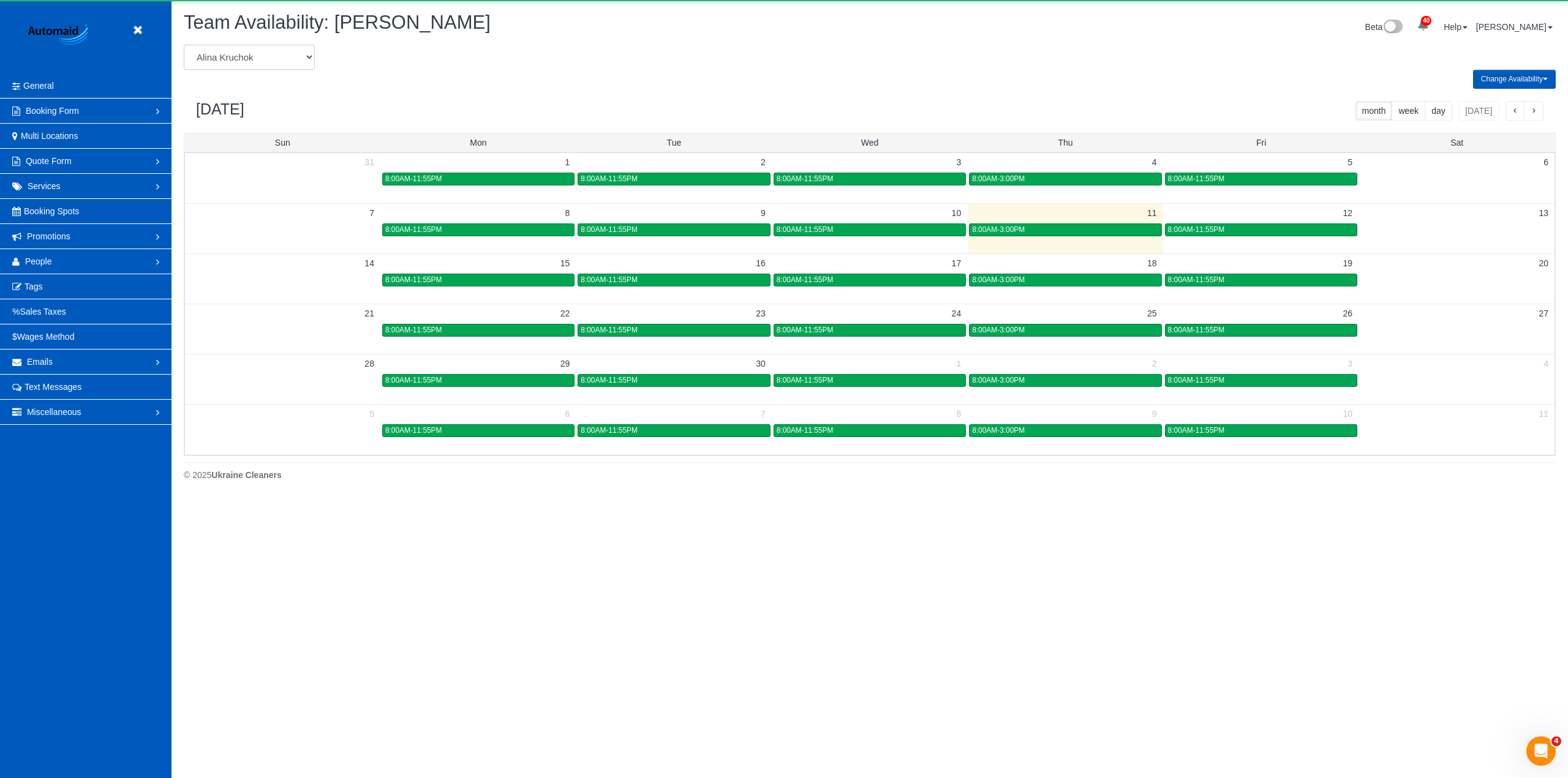
click at [249, 51] on select "[PERSON_NAME] [PERSON_NAME] [PERSON_NAME] [PERSON_NAME] [PERSON_NAME] [PERSON_N…" at bounding box center [249, 57] width 131 height 25
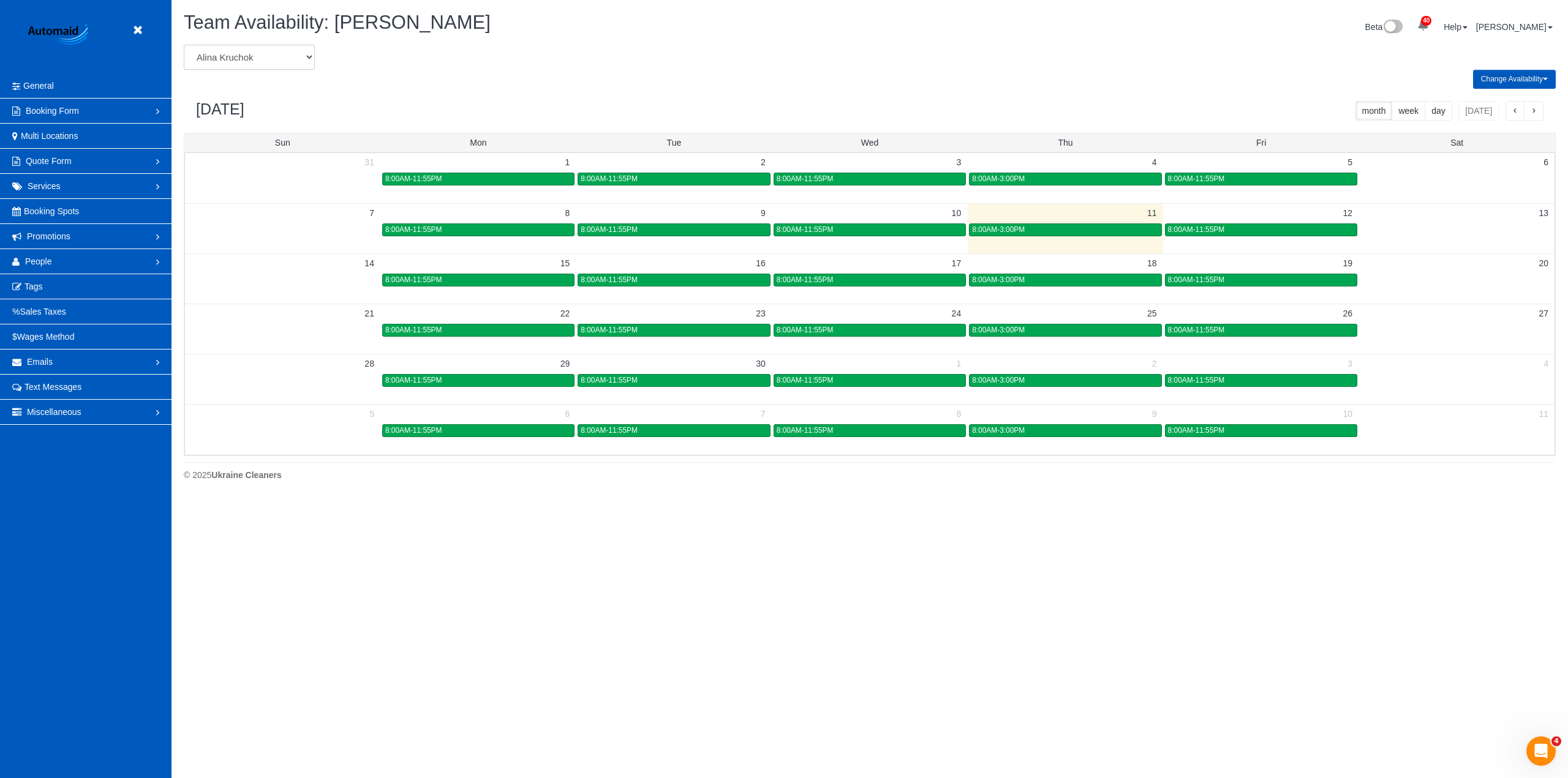
select select "number:35250"
click at [184, 44] on select "[PERSON_NAME] [PERSON_NAME] [PERSON_NAME] [PERSON_NAME] [PERSON_NAME] [PERSON_N…" at bounding box center [249, 57] width 131 height 25
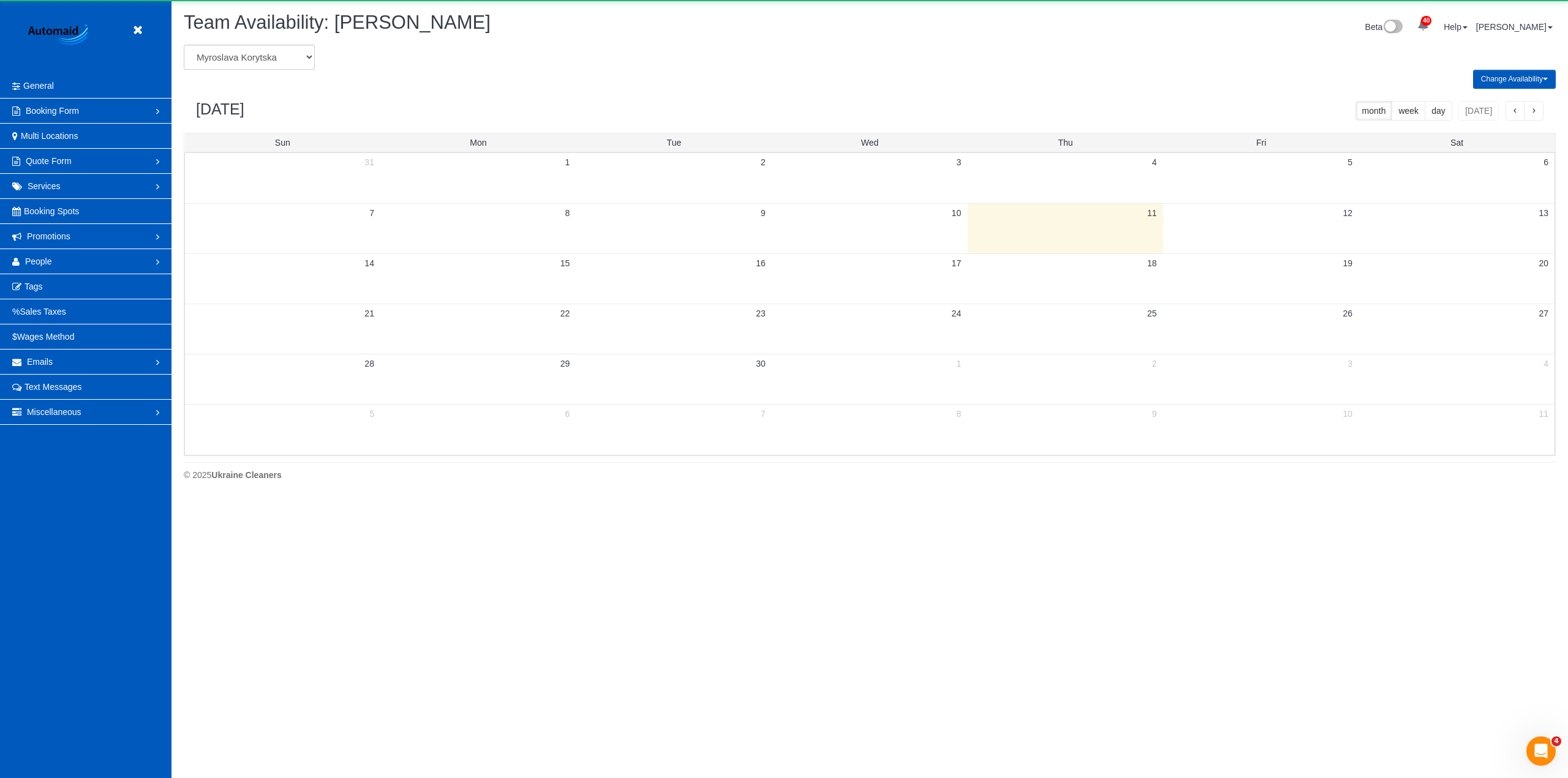
scroll to position [60728, 59694]
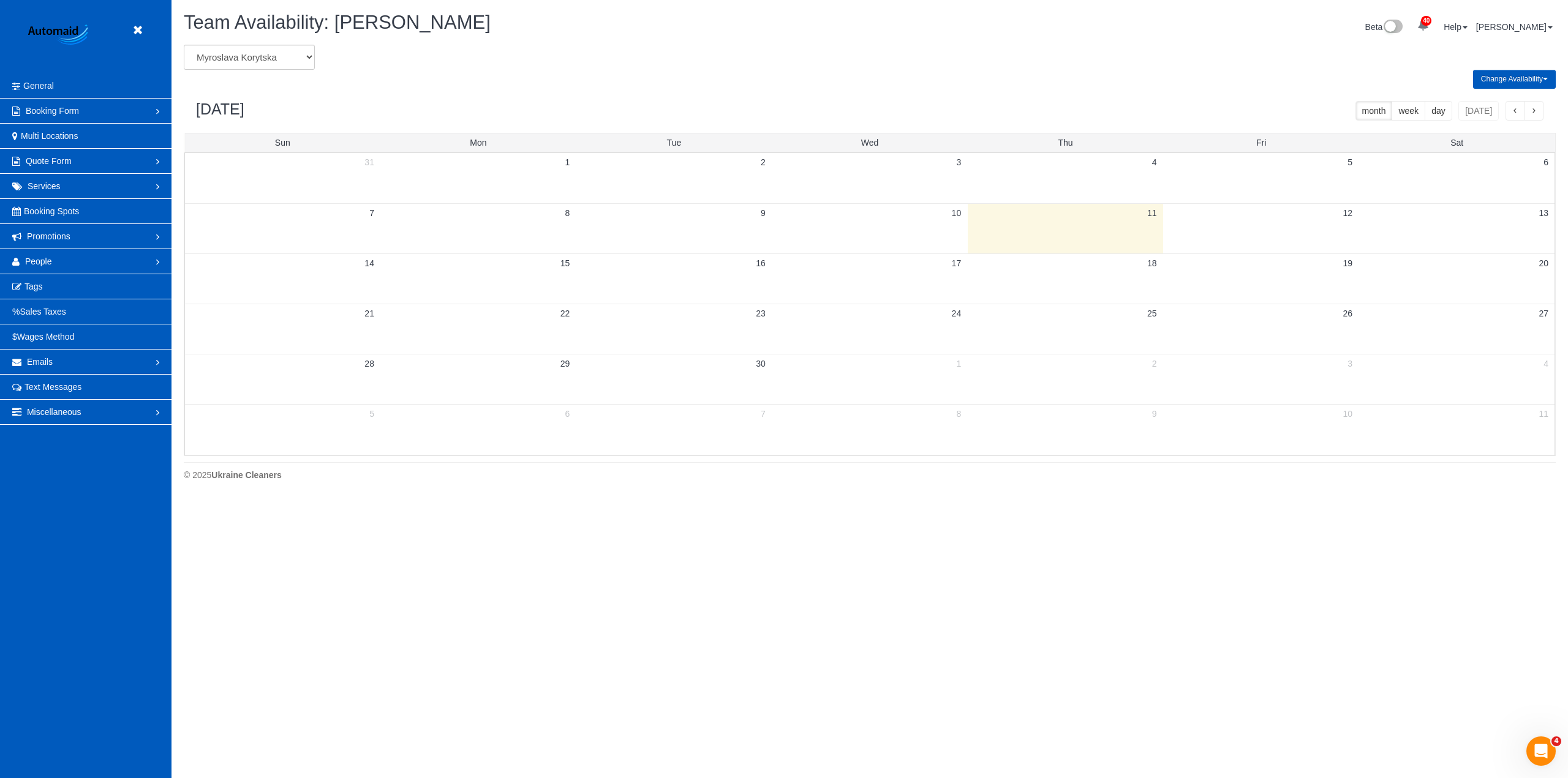
click at [866, 58] on div "[PERSON_NAME] [PERSON_NAME] [PERSON_NAME] [PERSON_NAME] [PERSON_NAME] [PERSON_N…" at bounding box center [522, 57] width 696 height 25
click at [272, 59] on select "[PERSON_NAME] [PERSON_NAME] [PERSON_NAME] [PERSON_NAME] [PERSON_NAME] [PERSON_N…" at bounding box center [249, 57] width 131 height 25
select select "number:34357"
click at [184, 44] on select "[PERSON_NAME] [PERSON_NAME] [PERSON_NAME] [PERSON_NAME] [PERSON_NAME] [PERSON_N…" at bounding box center [249, 57] width 131 height 25
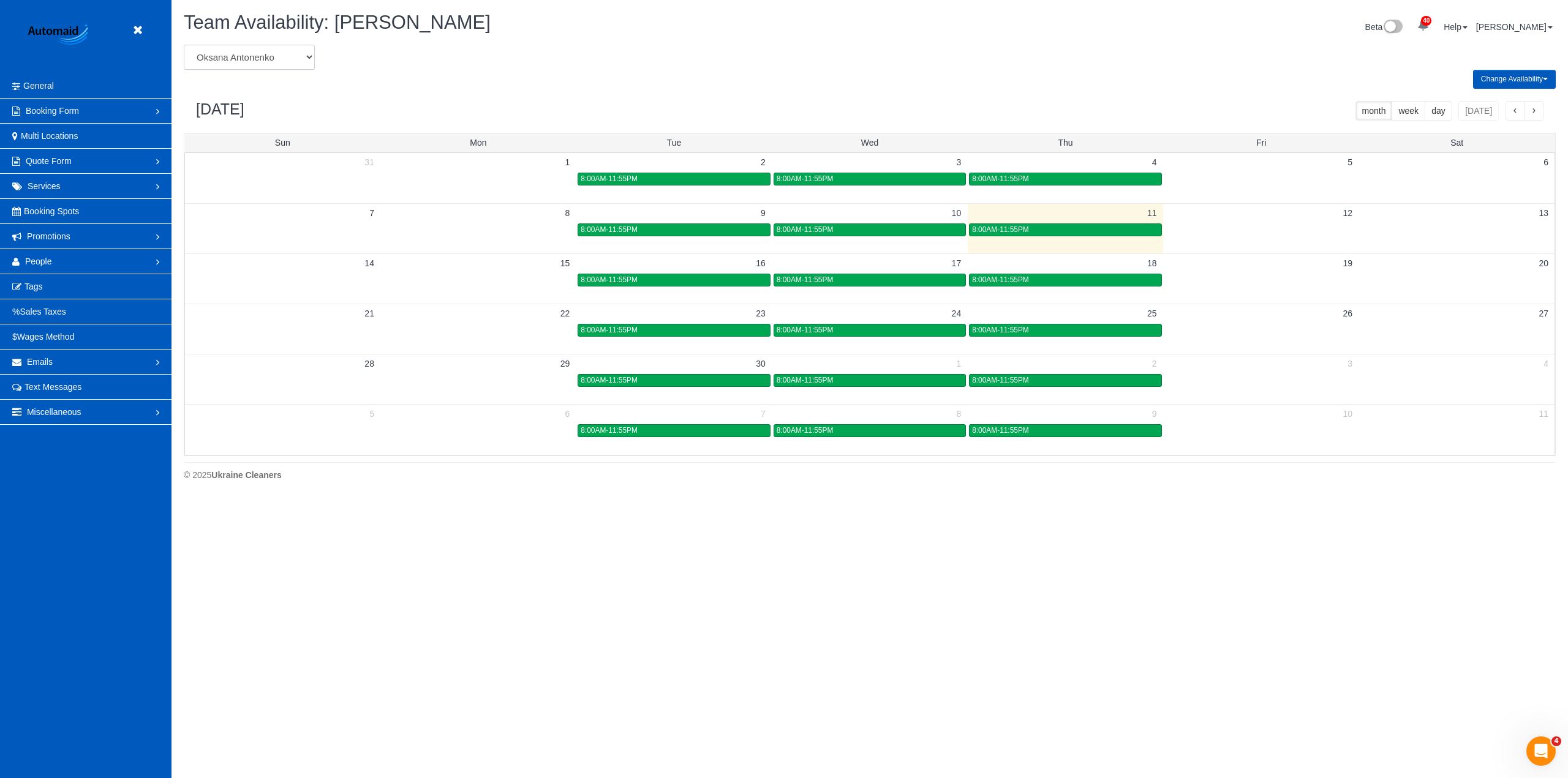
click at [300, 54] on select "[PERSON_NAME] [PERSON_NAME] [PERSON_NAME] [PERSON_NAME] [PERSON_NAME] [PERSON_N…" at bounding box center [249, 57] width 131 height 25
select select "number:31615"
click at [184, 44] on select "[PERSON_NAME] [PERSON_NAME] [PERSON_NAME] [PERSON_NAME] [PERSON_NAME] [PERSON_N…" at bounding box center [249, 57] width 131 height 25
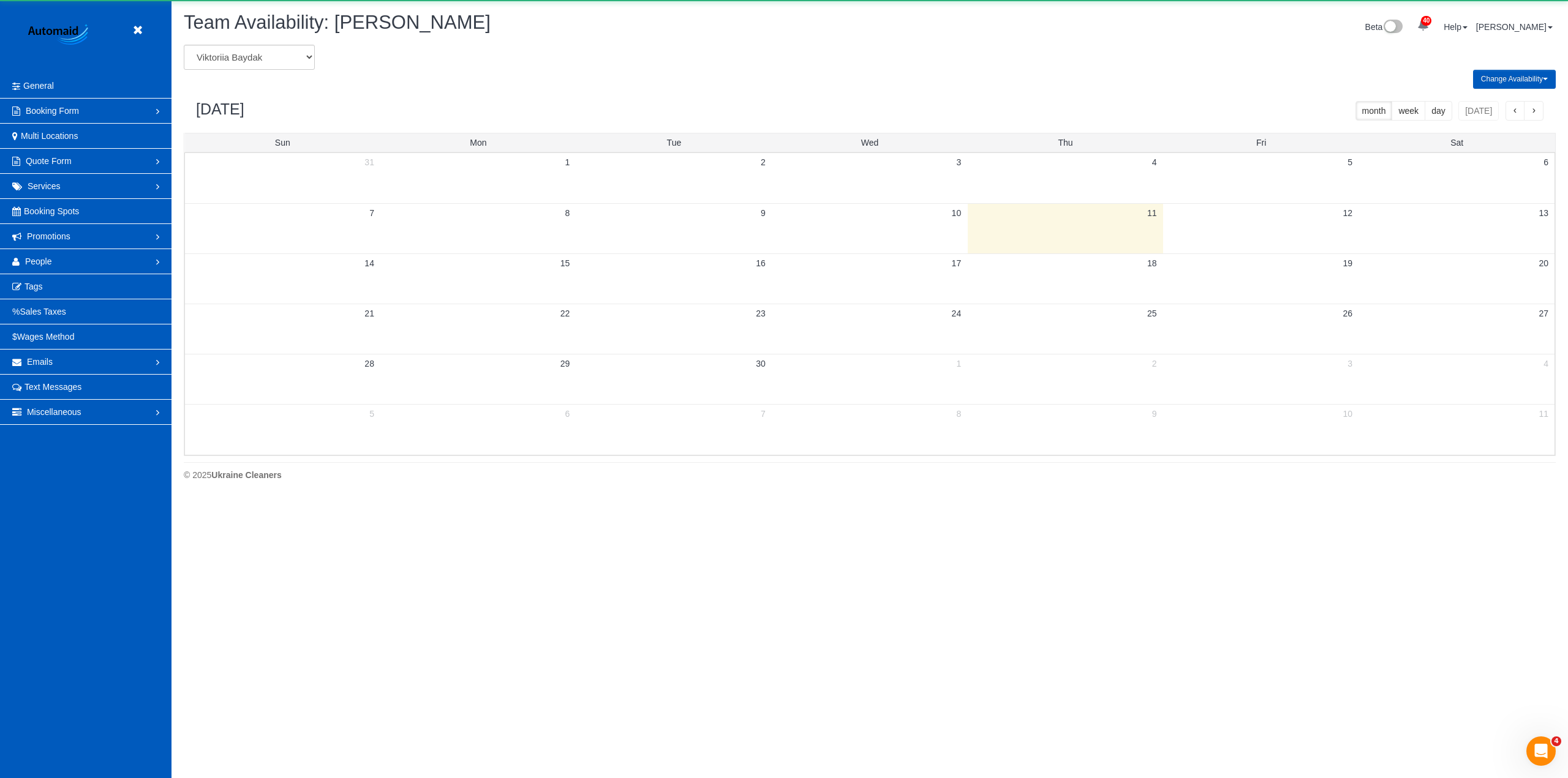
scroll to position [60728, 59694]
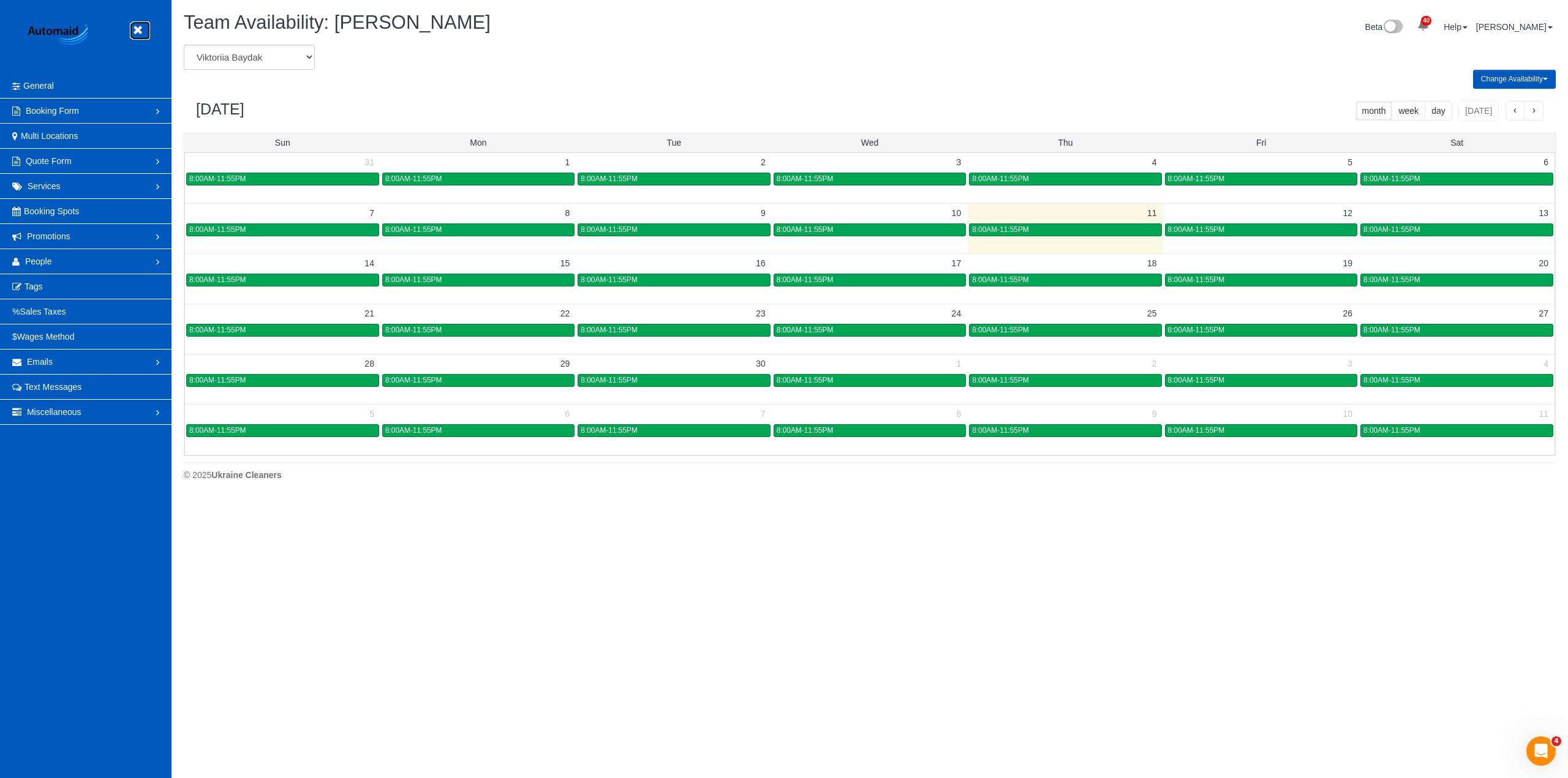
click at [138, 33] on icon at bounding box center [137, 30] width 15 height 15
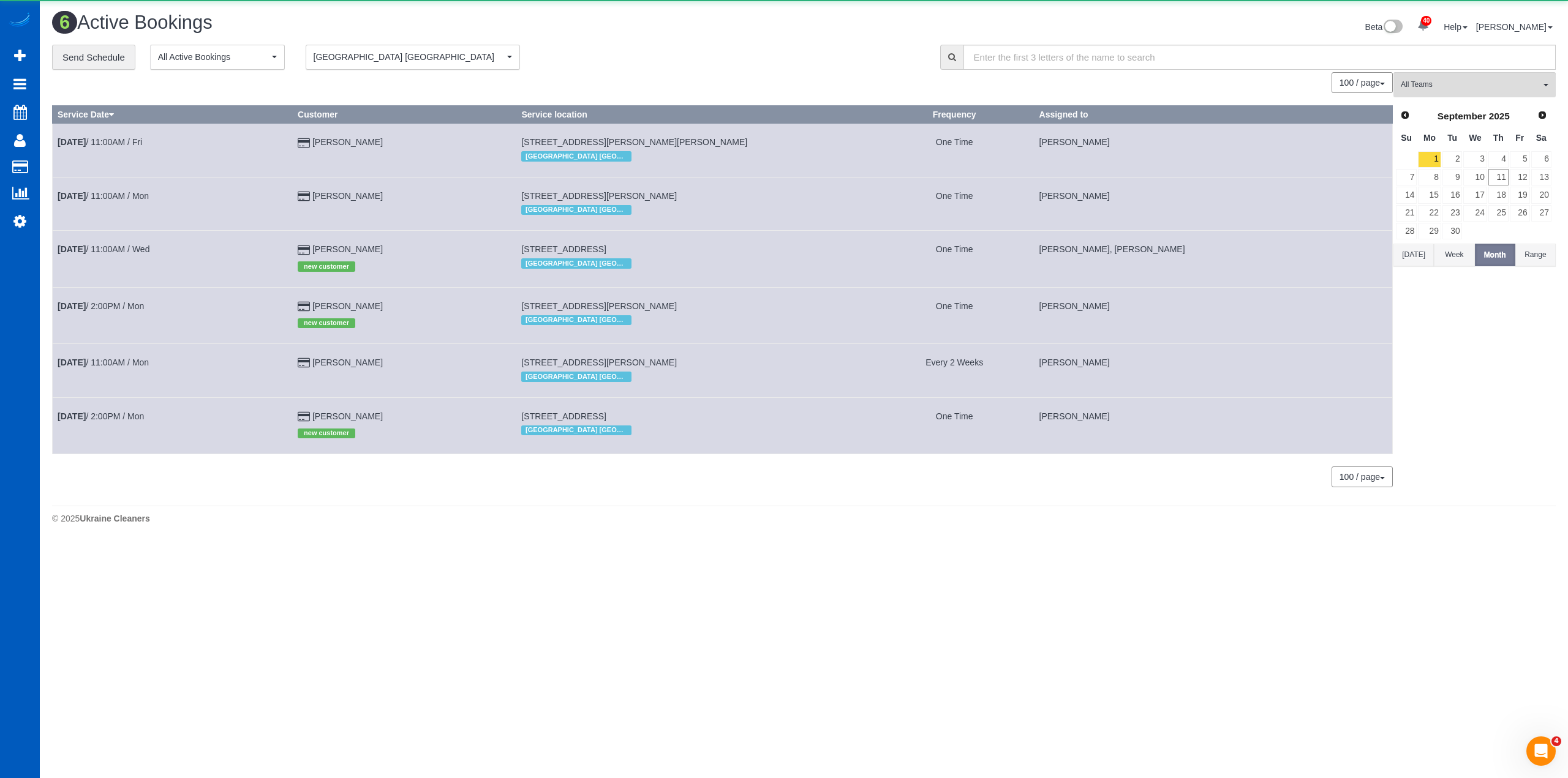
scroll to position [543, 1568]
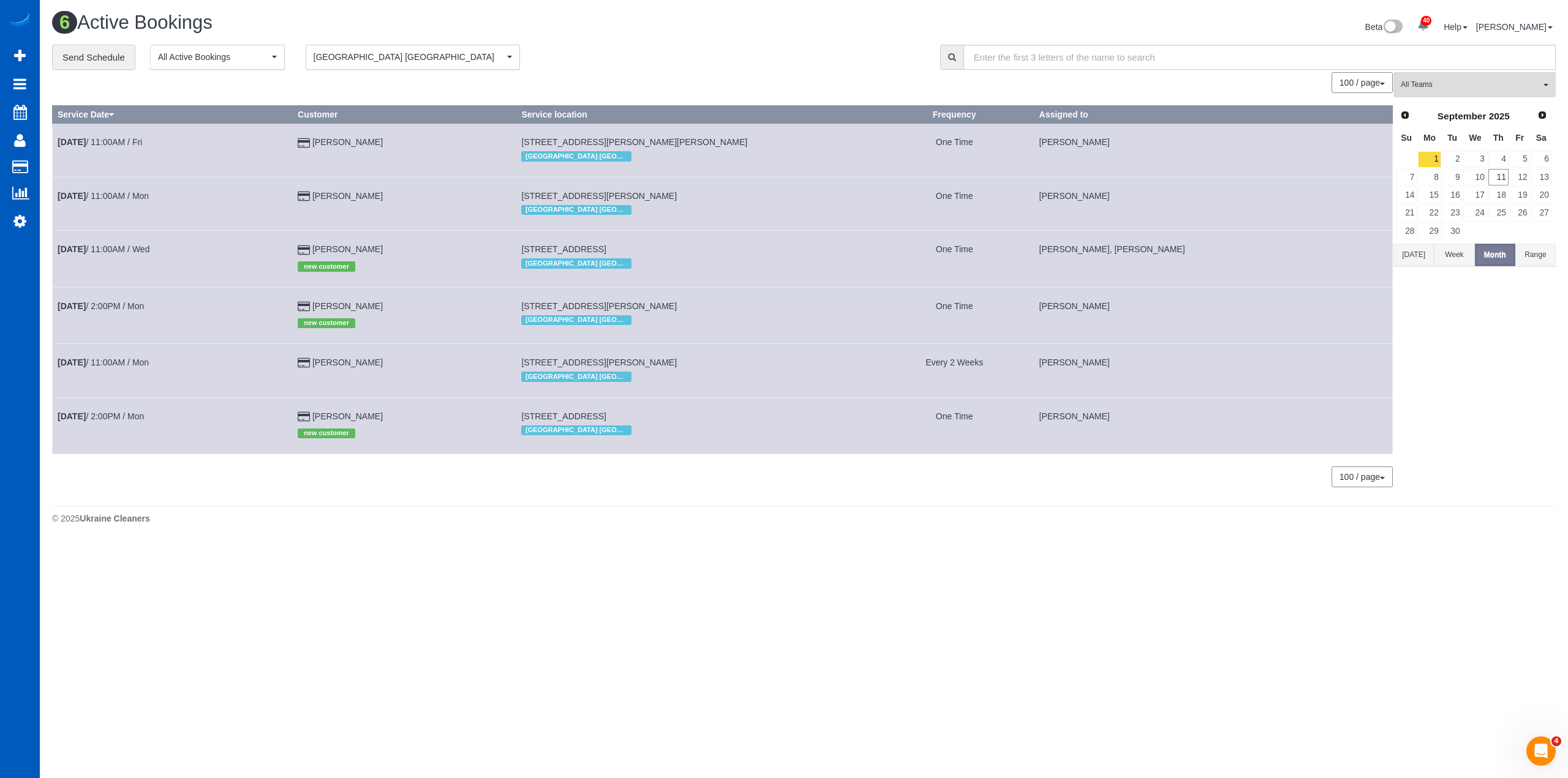
click at [1262, 543] on body "40 Beta Your Notifications You have 0 alerts × You have 1 to charge for [DATE] …" at bounding box center [784, 389] width 1568 height 778
click at [720, 54] on div "**********" at bounding box center [487, 57] width 870 height 25
drag, startPoint x: 693, startPoint y: 57, endPoint x: 698, endPoint y: 1, distance: 56.2
click at [689, 52] on div "**********" at bounding box center [487, 57] width 870 height 25
click at [731, 44] on div "**********" at bounding box center [487, 57] width 870 height 25
